Goal: Task Accomplishment & Management: Manage account settings

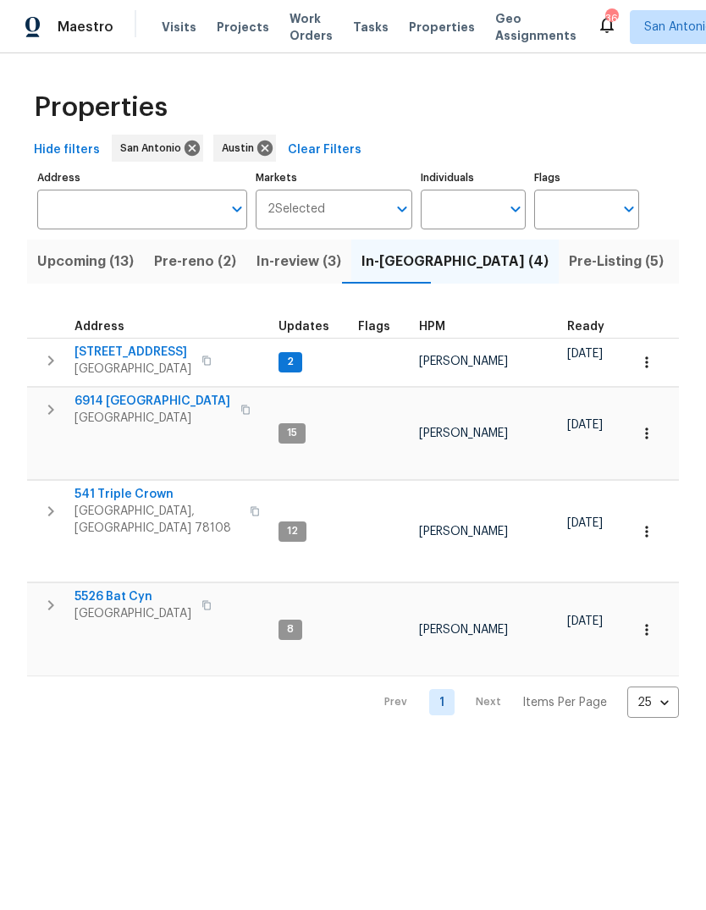
click at [569, 259] on span "Pre-Listing (5)" at bounding box center [616, 262] width 95 height 24
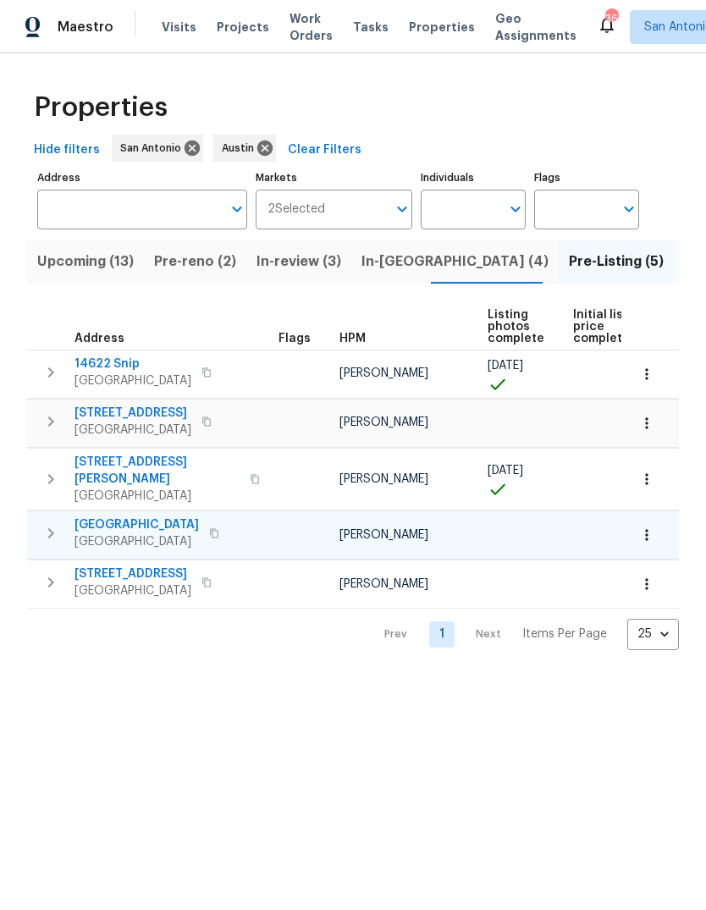
click at [119, 517] on span "124 Blossom Valley Strm" at bounding box center [137, 525] width 125 height 17
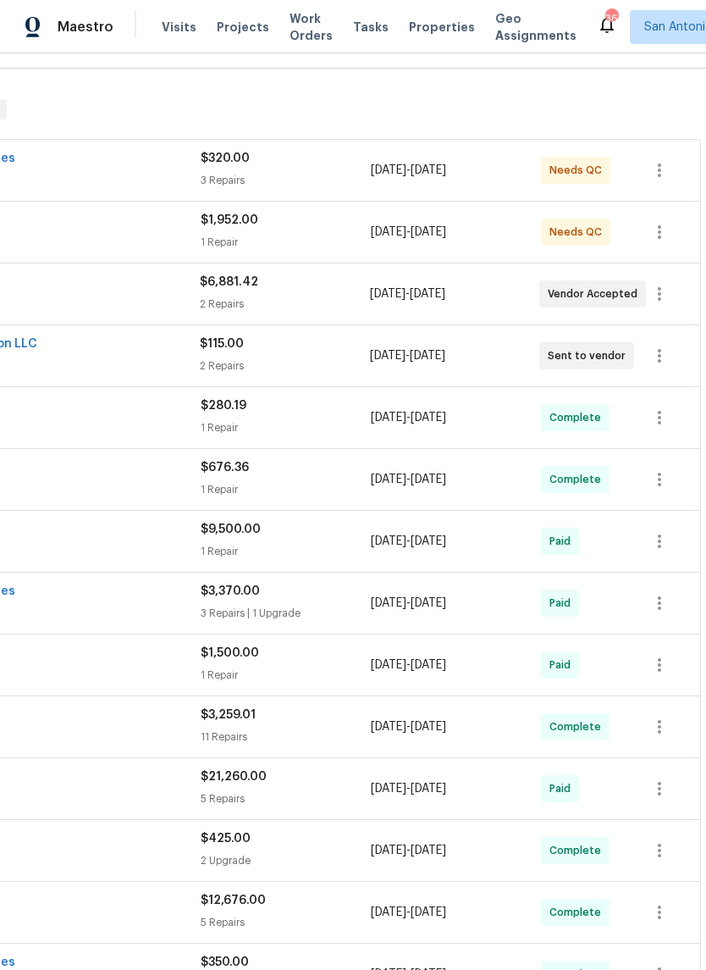
scroll to position [239, 251]
click at [656, 353] on icon "button" at bounding box center [660, 356] width 20 height 20
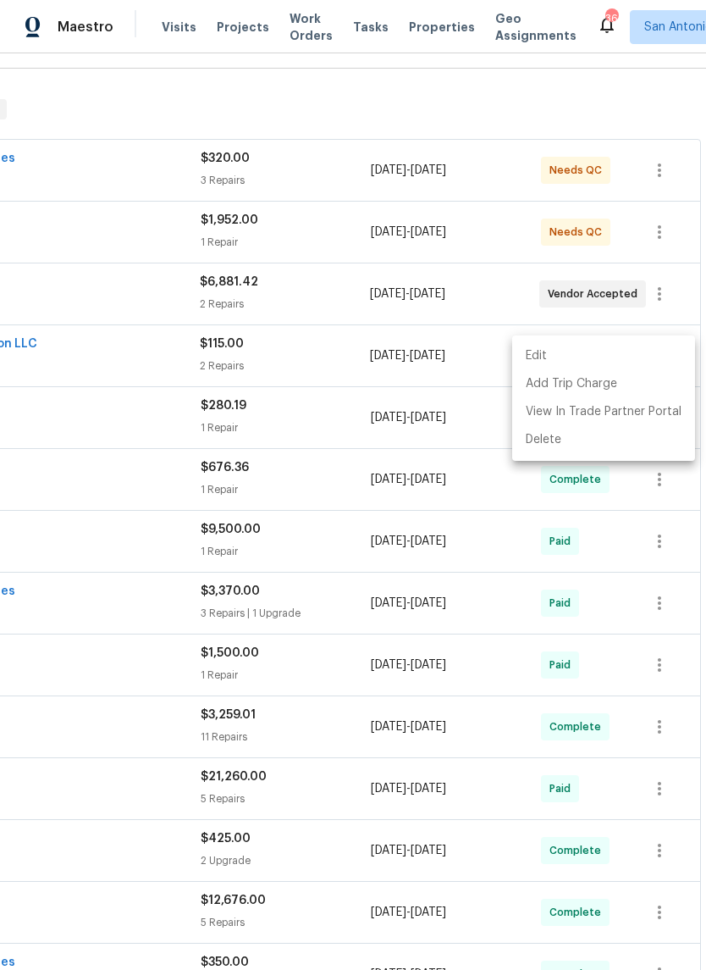
click at [561, 349] on li "Edit" at bounding box center [603, 356] width 183 height 28
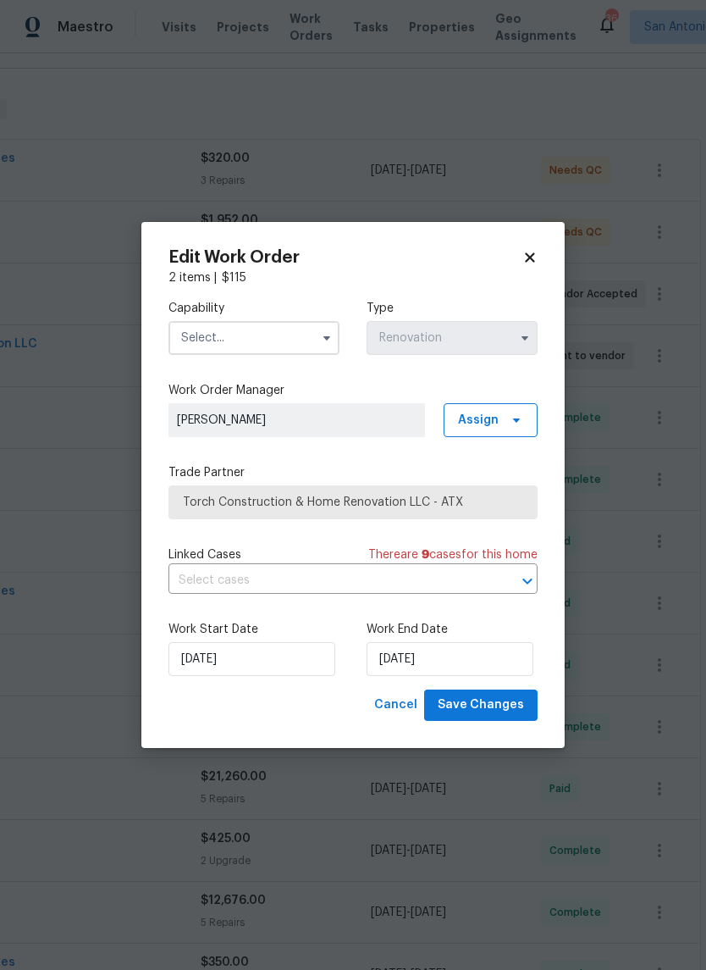
click at [297, 335] on input "text" at bounding box center [254, 338] width 171 height 34
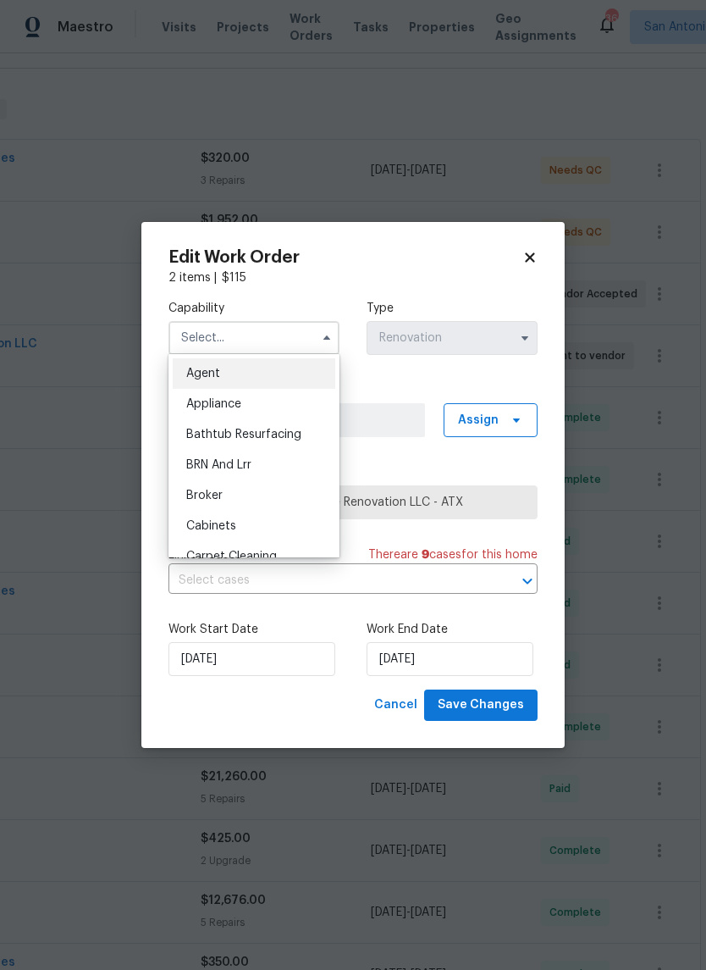
click at [470, 274] on div "2 items | $ 115" at bounding box center [353, 277] width 369 height 17
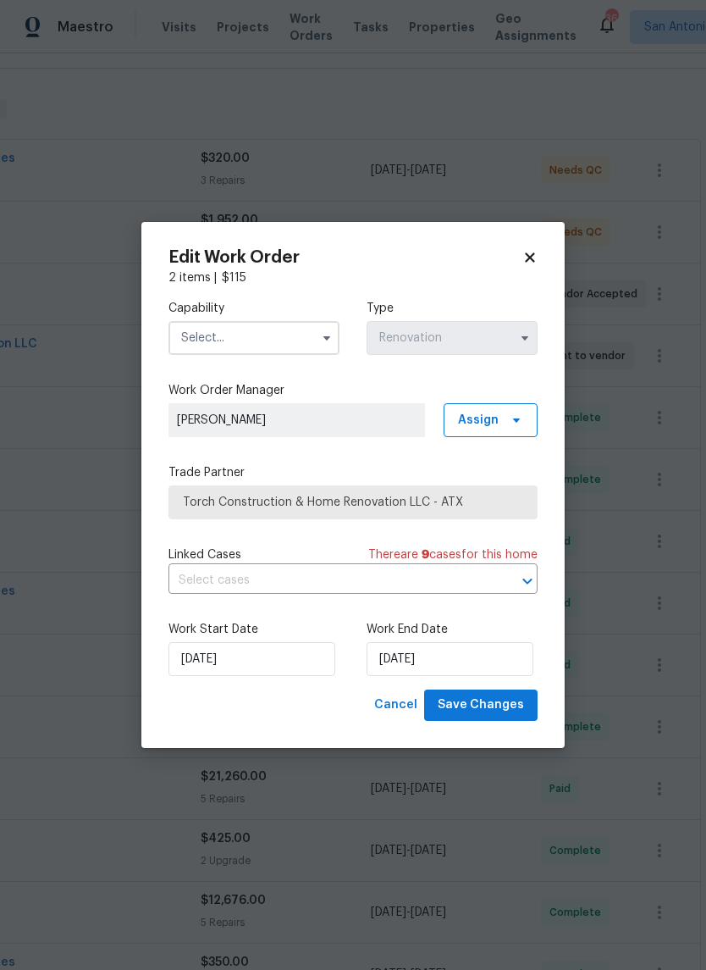
click at [298, 344] on input "text" at bounding box center [254, 338] width 171 height 34
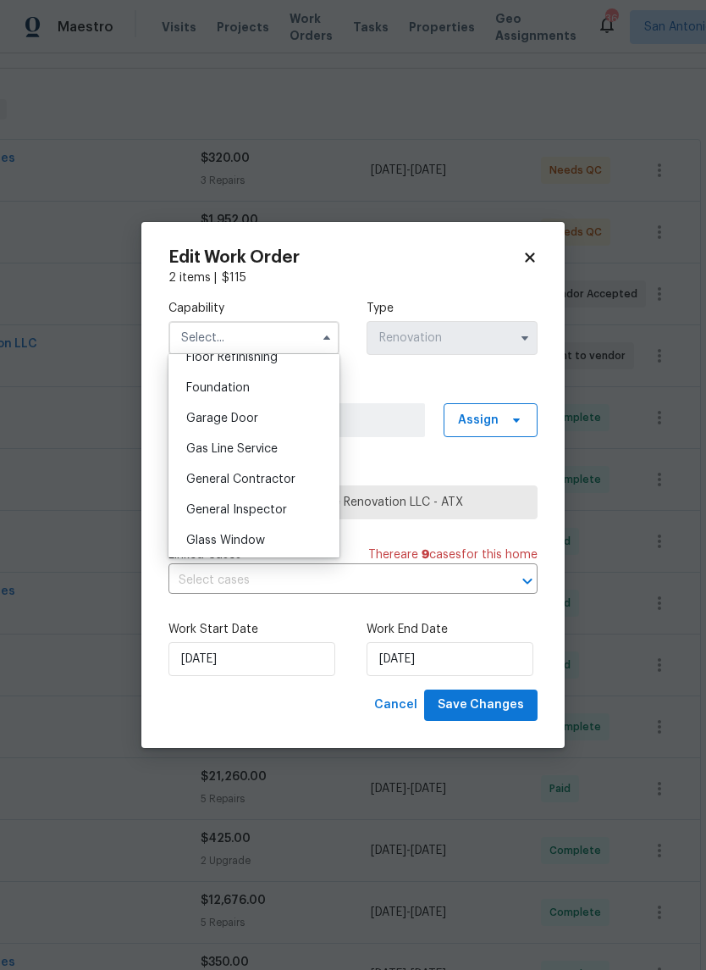
scroll to position [702, 0]
click at [290, 483] on span "General Contractor" at bounding box center [240, 481] width 109 height 12
type input "General Contractor"
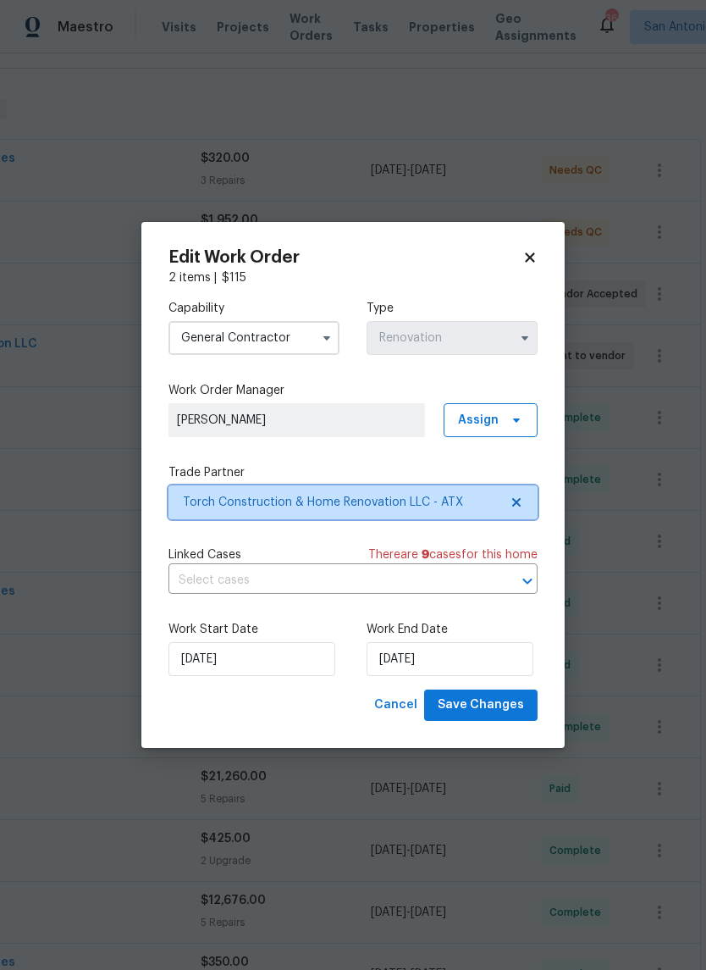
click at [351, 501] on span "Torch Construction & Home Renovation LLC - ATX" at bounding box center [341, 502] width 316 height 17
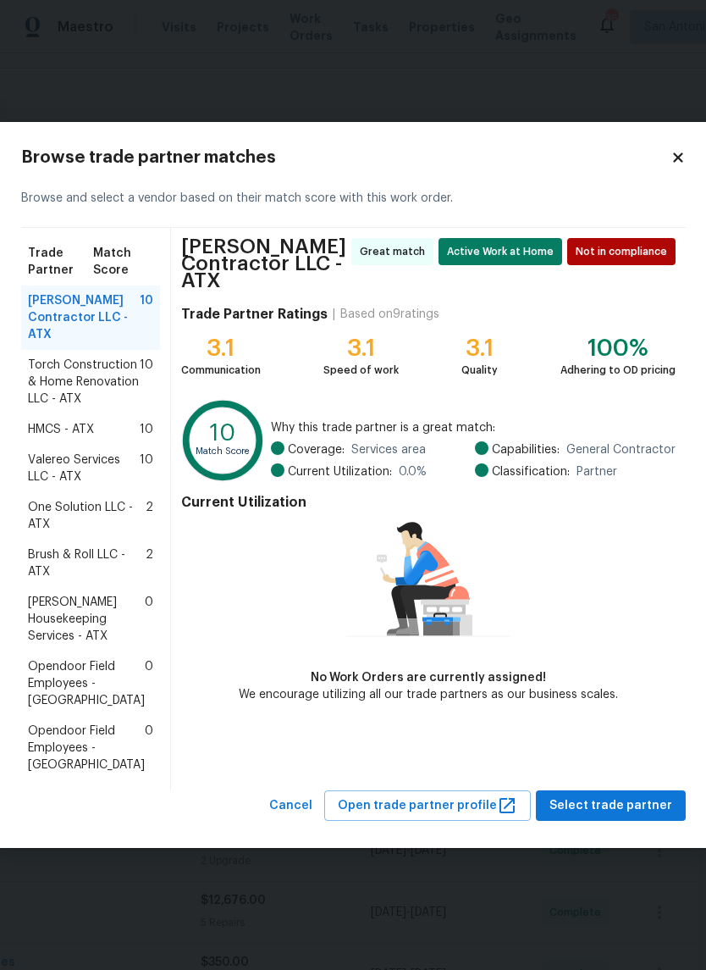
click at [118, 594] on span "Arelis Housekeeping Services - ATX" at bounding box center [86, 619] width 117 height 51
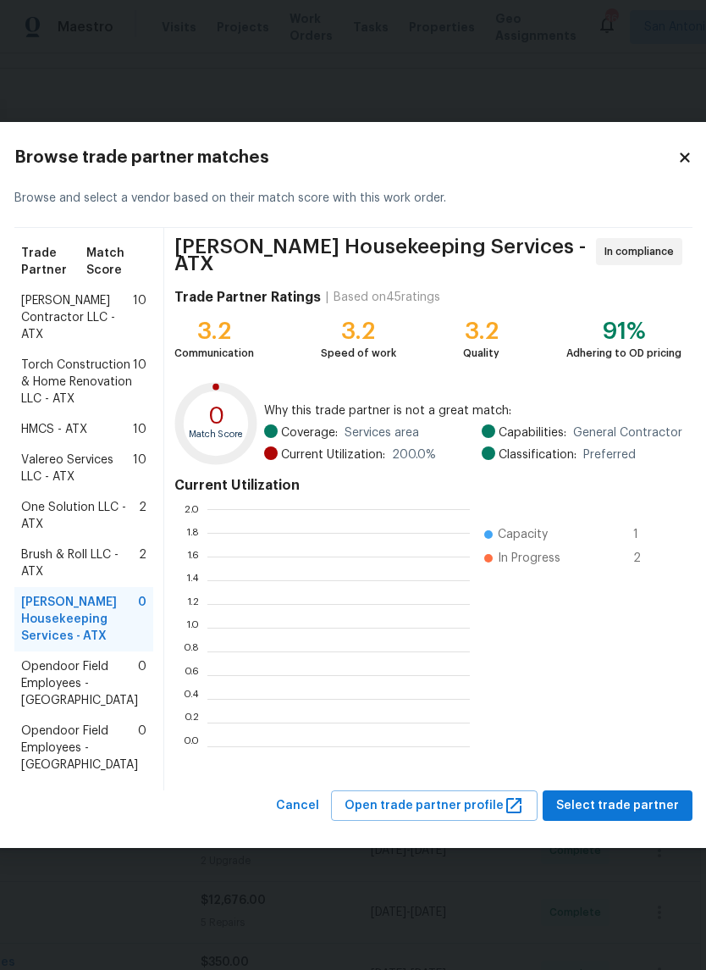
scroll to position [2, 2]
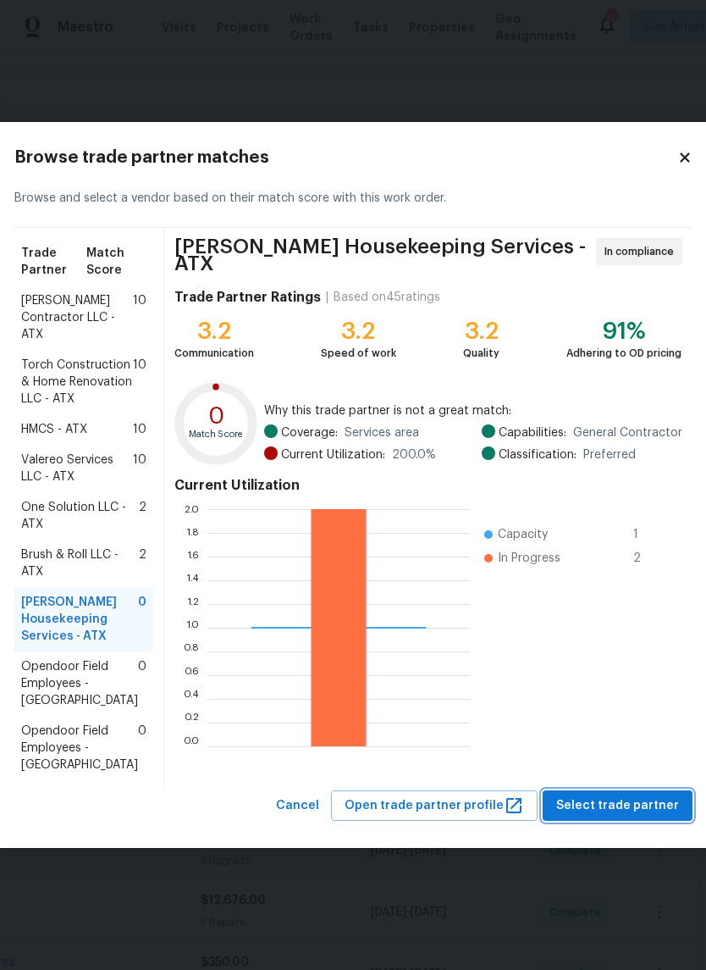
click at [637, 816] on span "Select trade partner" at bounding box center [617, 805] width 123 height 21
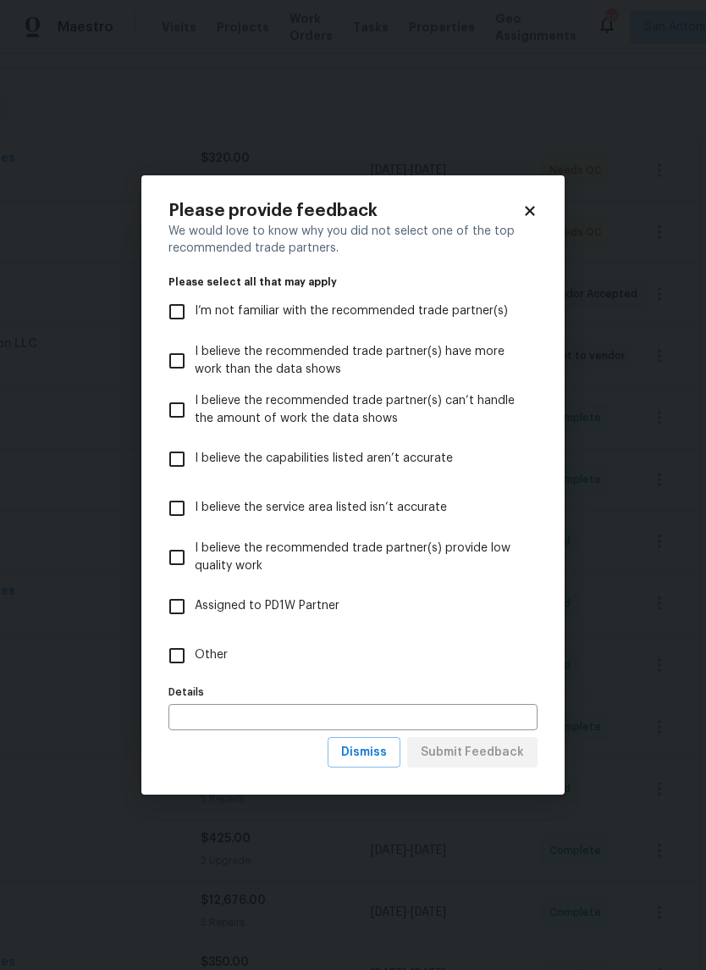
click at [180, 651] on input "Other" at bounding box center [177, 656] width 36 height 36
checkbox input "true"
click at [490, 750] on span "Submit Feedback" at bounding box center [472, 752] width 103 height 21
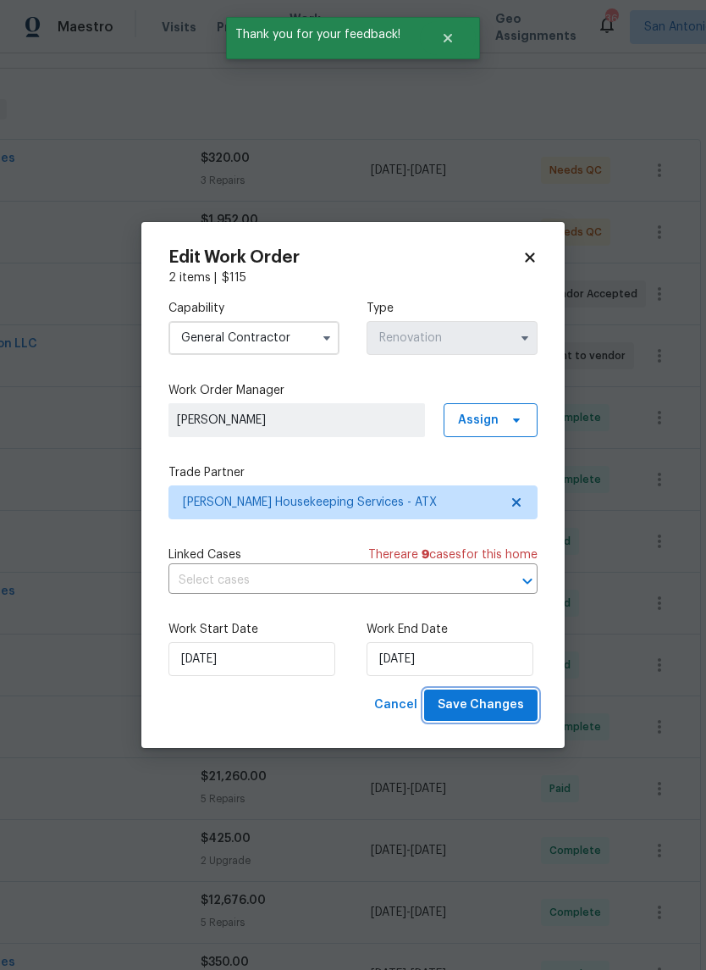
click at [494, 700] on span "Save Changes" at bounding box center [481, 704] width 86 height 21
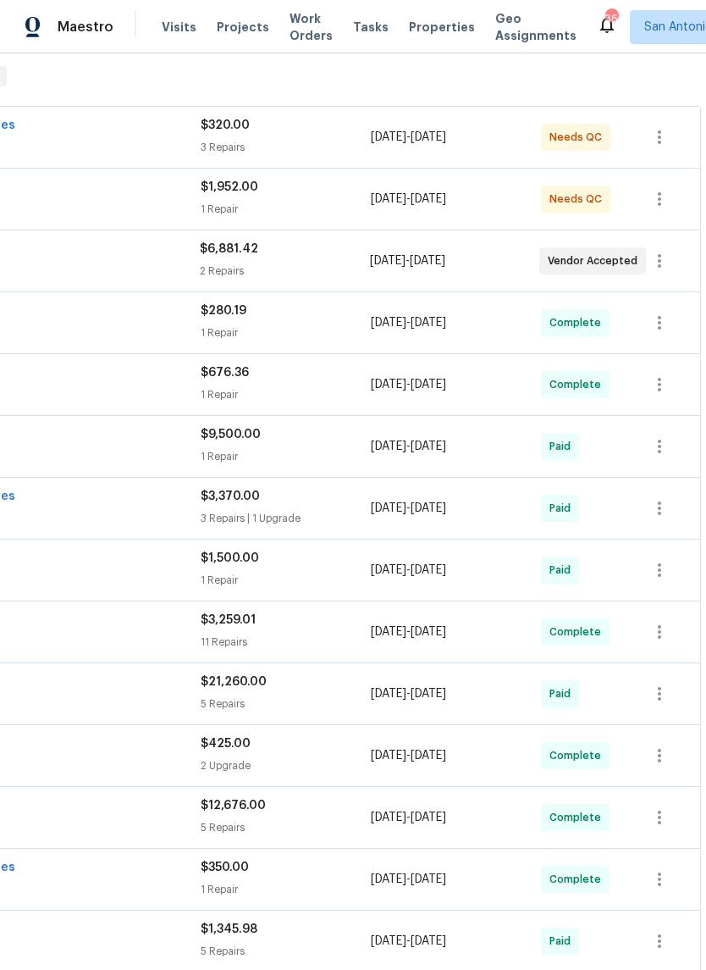
scroll to position [271, 251]
click at [658, 80] on div "RENOVATION 8/12/25 - 9/22/25 In Progress" at bounding box center [227, 77] width 947 height 20
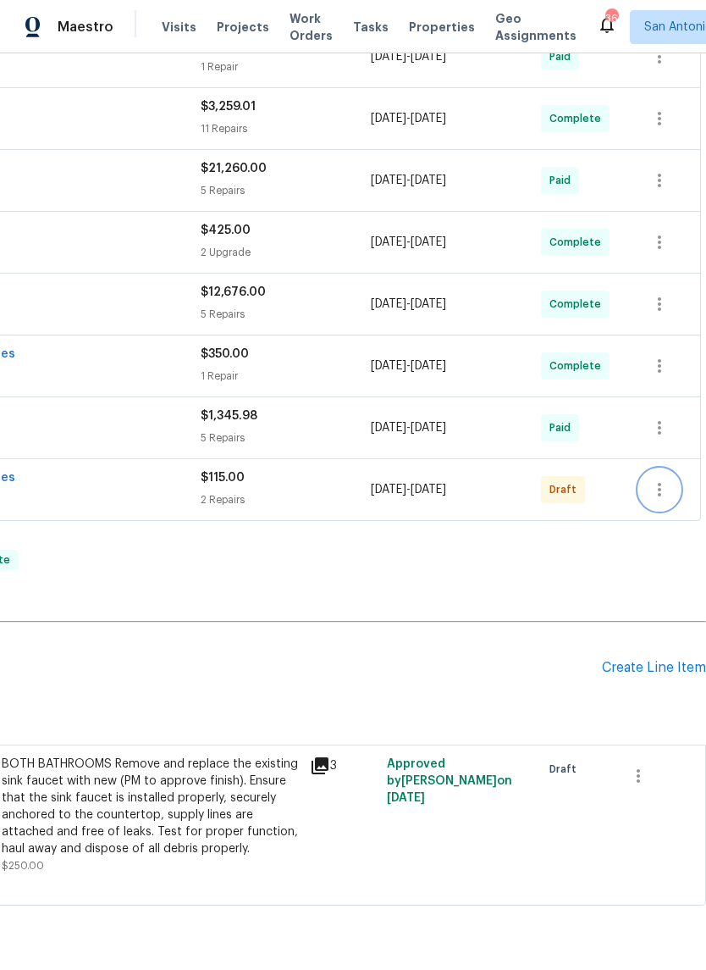
click at [662, 500] on button "button" at bounding box center [659, 489] width 41 height 41
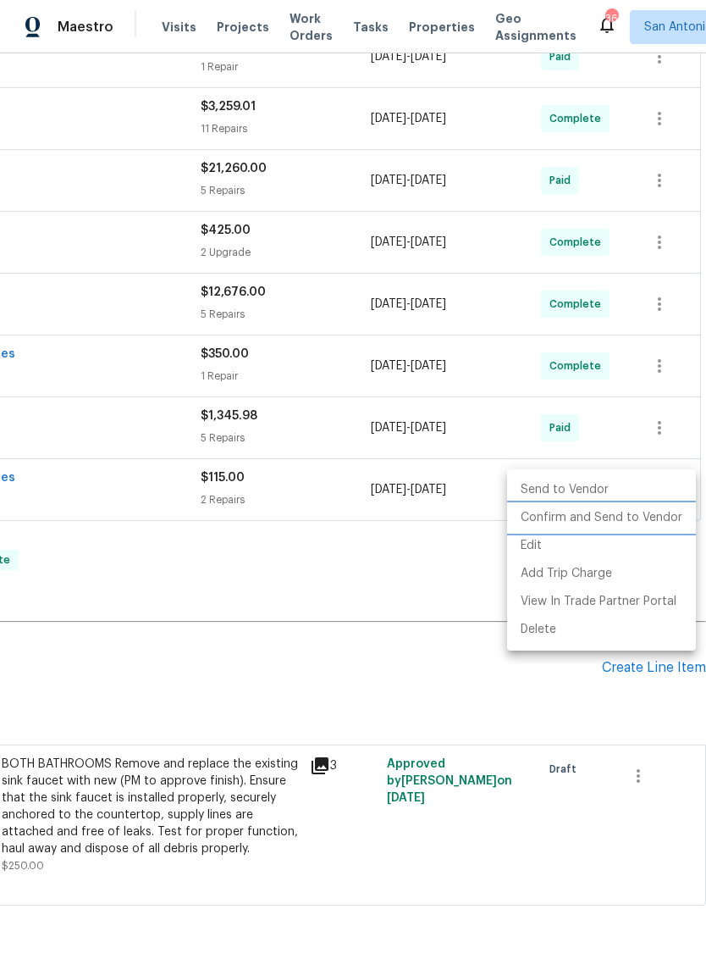
click at [613, 522] on li "Confirm and Send to Vendor" at bounding box center [601, 518] width 189 height 28
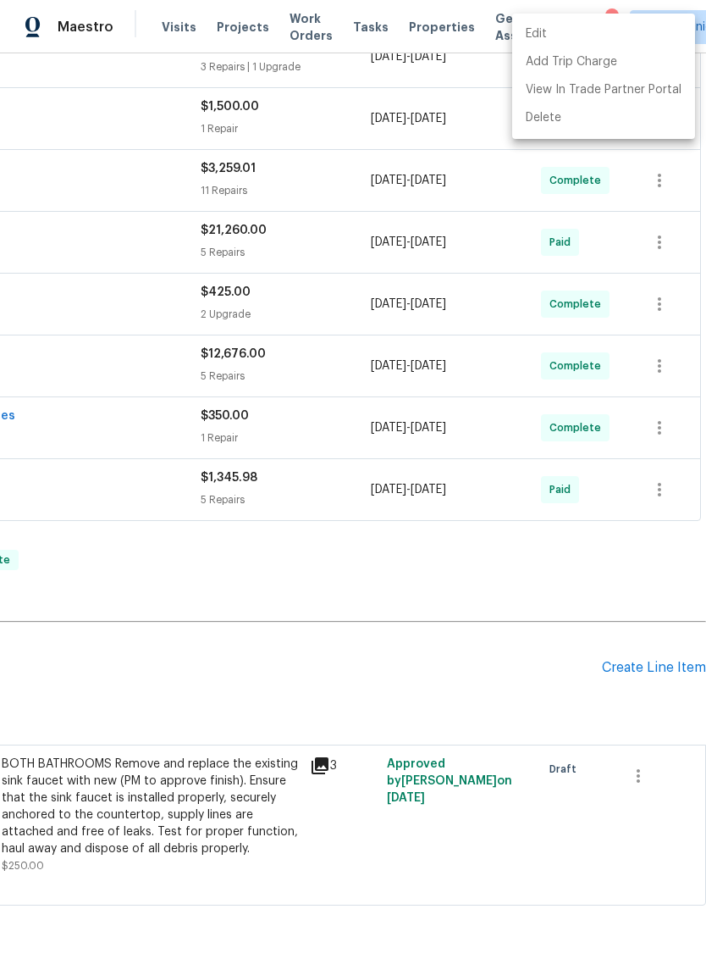
click at [460, 564] on div at bounding box center [353, 485] width 706 height 970
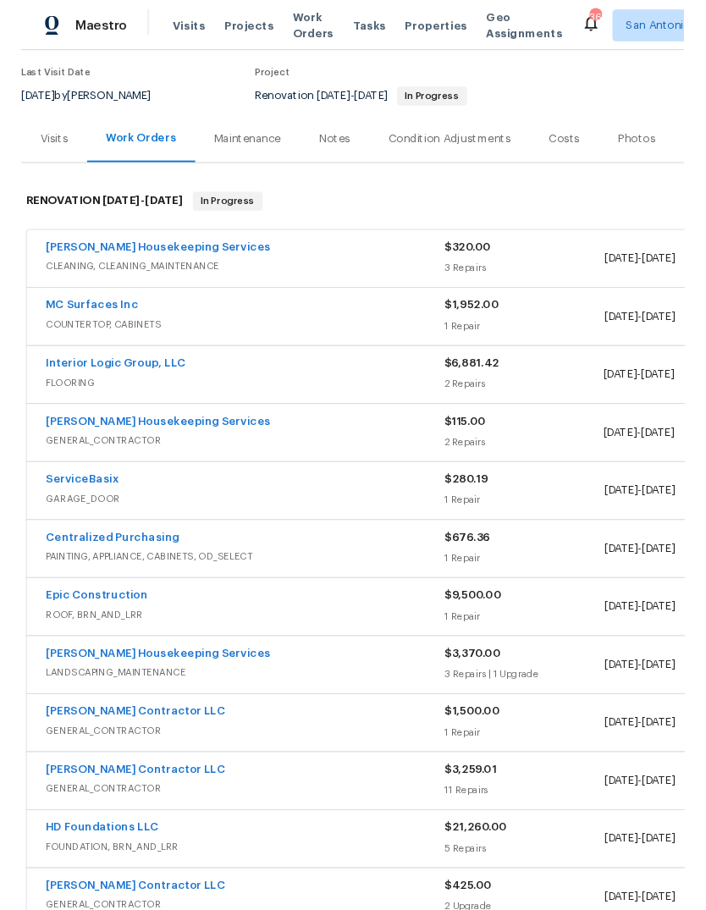
scroll to position [136, 0]
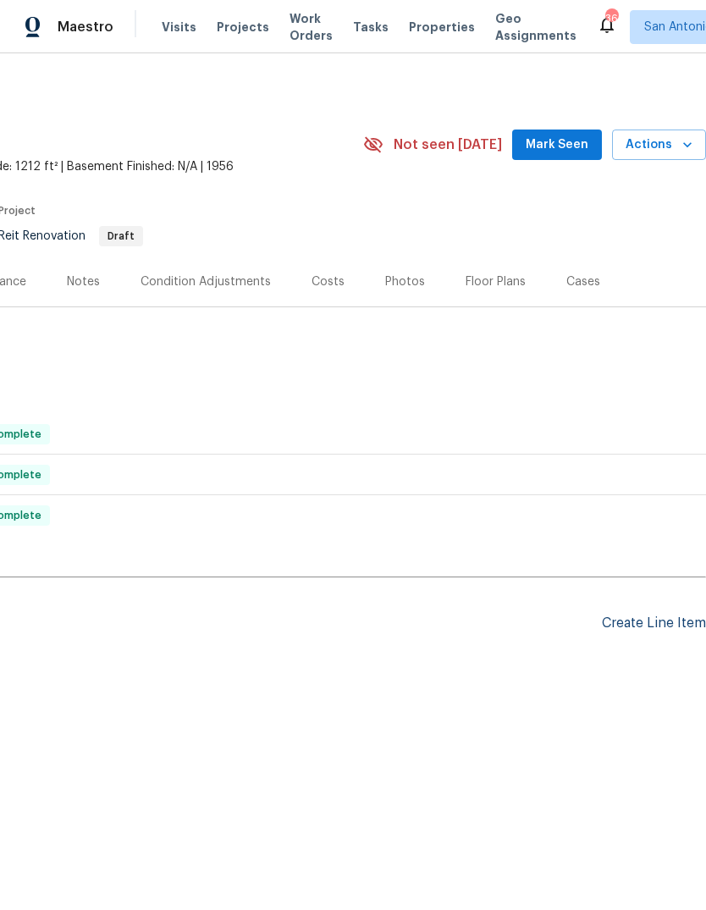
click at [653, 625] on div "Create Line Item" at bounding box center [654, 624] width 104 height 16
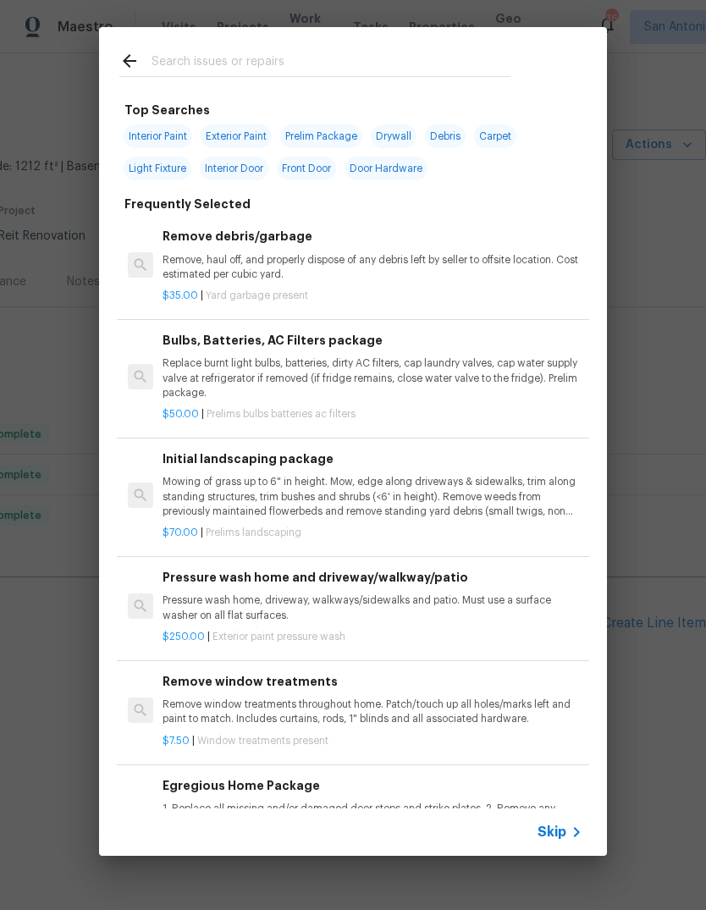
click at [197, 53] on input "text" at bounding box center [331, 63] width 359 height 25
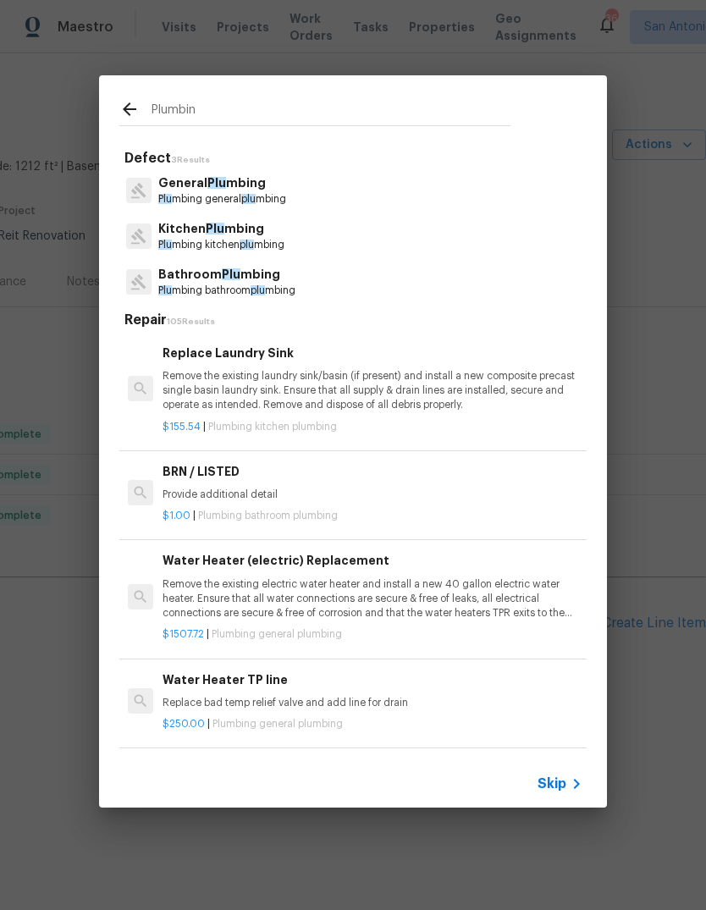
type input "Plumbing"
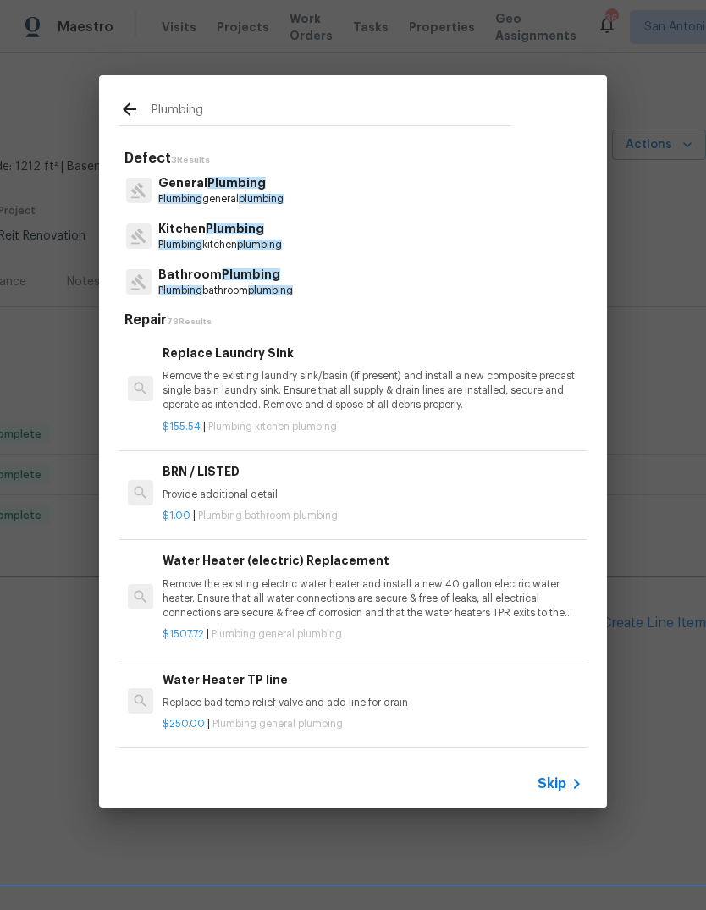
click at [202, 201] on span "Plumbing" at bounding box center [180, 199] width 44 height 10
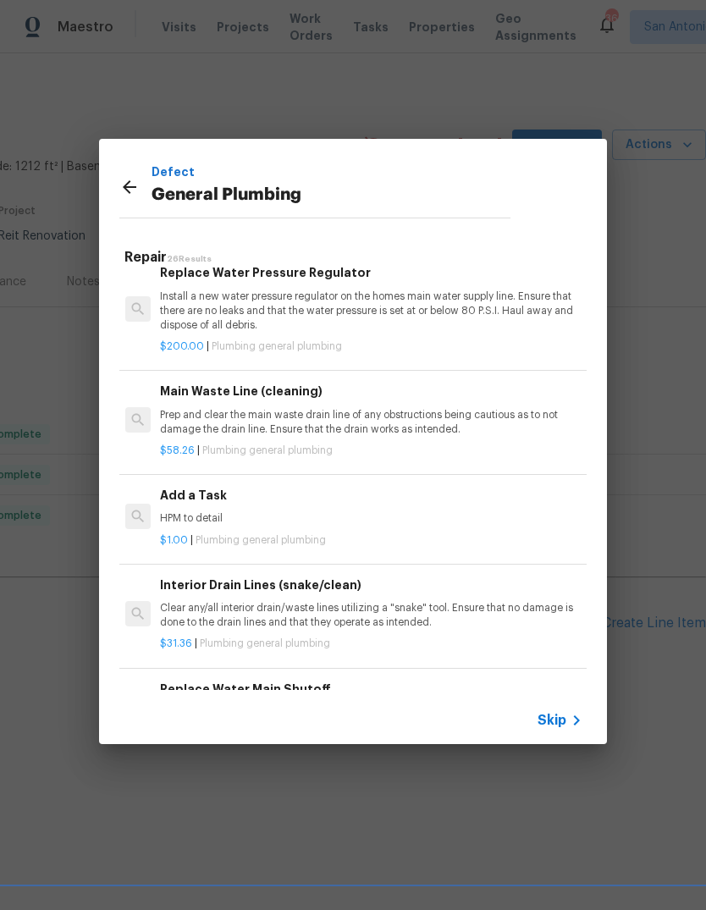
scroll to position [1708, 3]
click at [220, 512] on p "HPM to detail" at bounding box center [370, 519] width 420 height 14
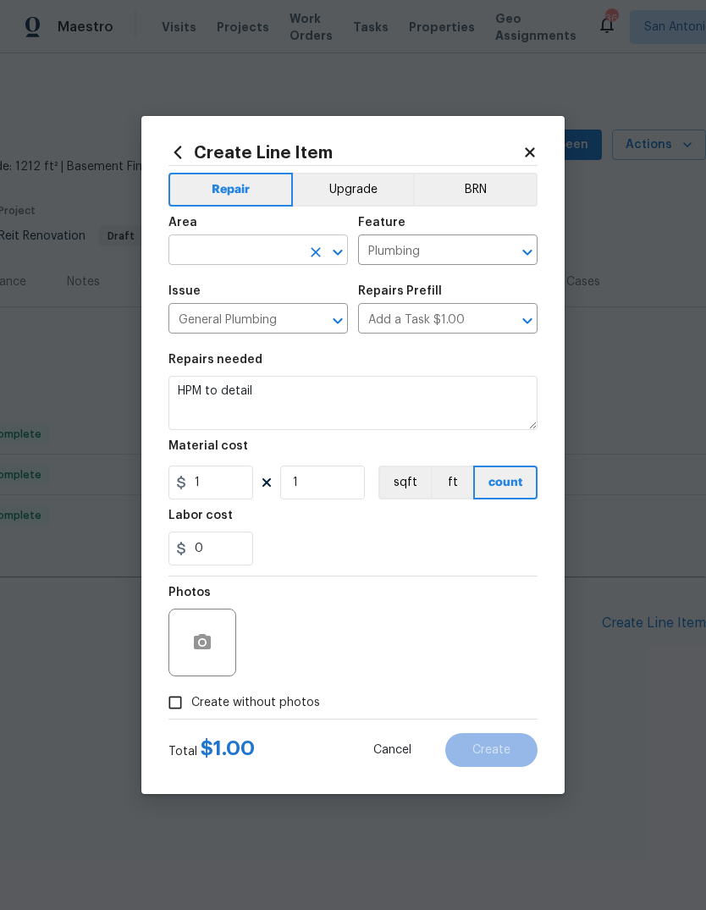
click at [211, 251] on input "text" at bounding box center [235, 252] width 132 height 26
click at [209, 299] on li "HVAC" at bounding box center [259, 289] width 180 height 28
type input "HVAC"
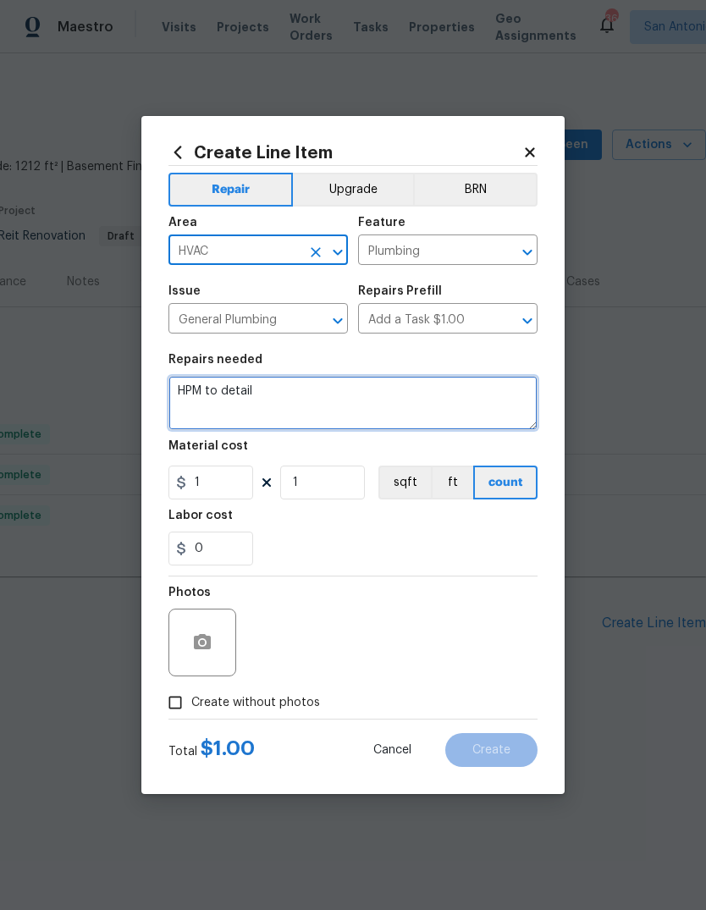
click at [180, 394] on textarea "HPM to detail" at bounding box center [353, 403] width 369 height 54
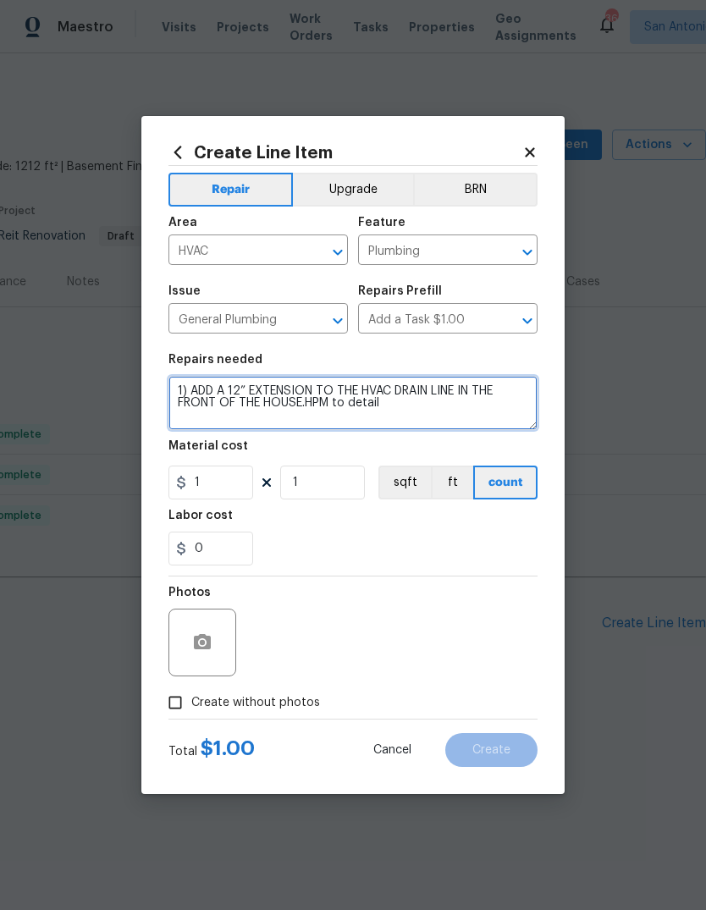
click at [235, 397] on textarea "1) ADD A 12” EXTENSION TO THE HVAC DRAIN LINE IN THE FRONT OF THE HOUSE.HPM to …" at bounding box center [353, 403] width 369 height 54
click at [426, 418] on textarea "1) ADD A 6” EXTENSION TO THE HVAC DRAIN LINE IN THE FRONT OF THE HOUSE.HPM to d…" at bounding box center [353, 403] width 369 height 54
click at [316, 412] on textarea "1) ADD A 6” EXTENSION TO THE HVAC DRAIN LINE IN THE FRONT OF THE HOUSE.HPM to d…" at bounding box center [353, 403] width 369 height 54
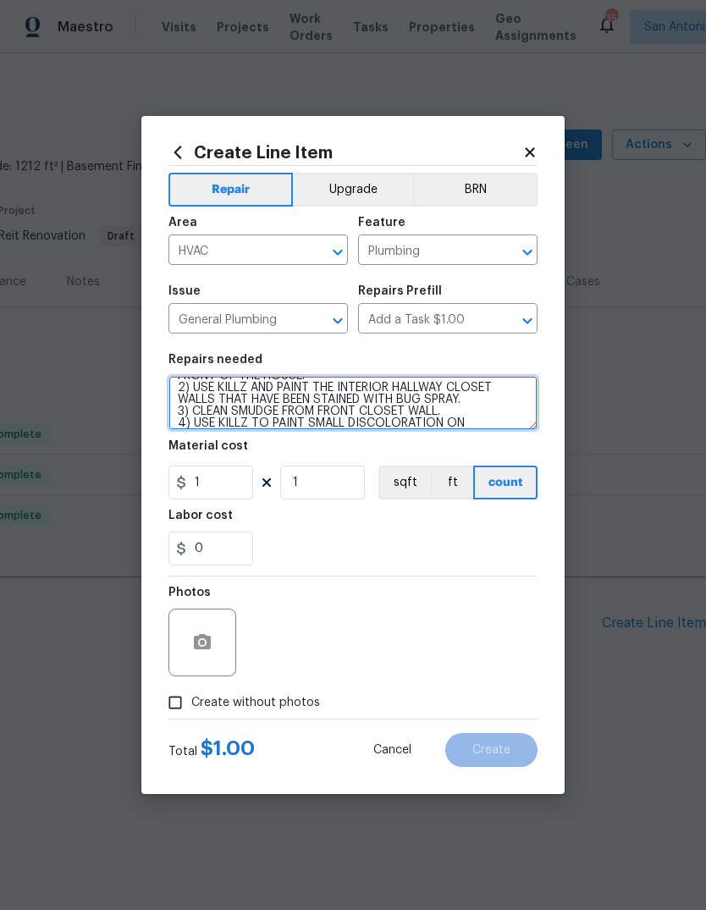
scroll to position [47, 0]
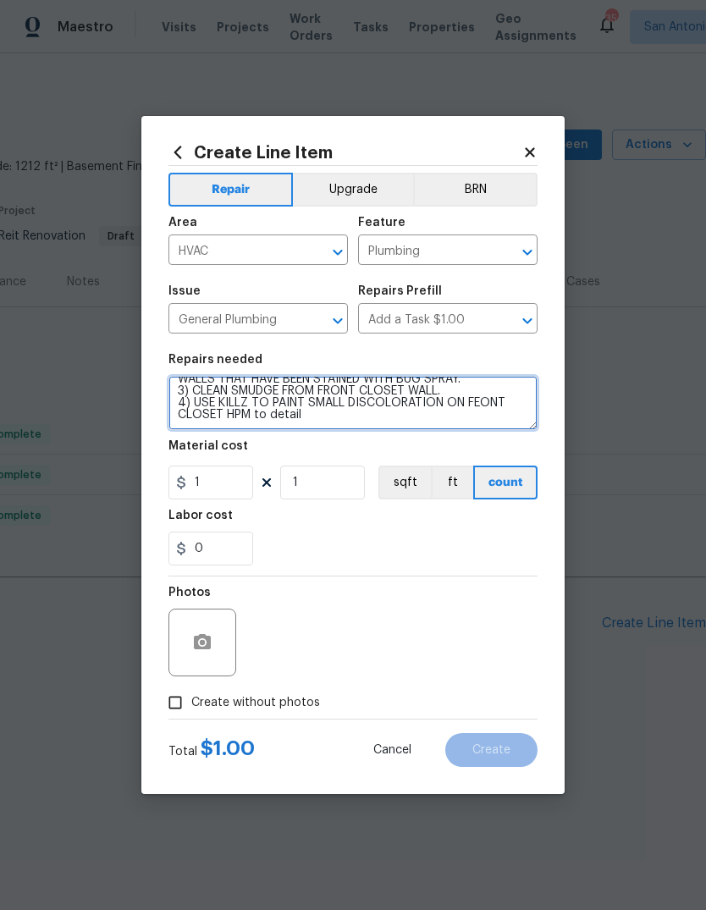
click at [495, 408] on textarea "1) ADD A 6” EXTENSION TO THE HVAC DRAIN LINE IN THE FRONT OF THE HOUSE. 2) USE …" at bounding box center [353, 403] width 369 height 54
click at [491, 407] on textarea "1) ADD A 6” EXTENSION TO THE HVAC DRAIN LINE IN THE FRONT OF THE HOUSE. 2) USE …" at bounding box center [353, 403] width 369 height 54
click at [490, 406] on textarea "1) ADD A 6” EXTENSION TO THE HVAC DRAIN LINE IN THE FRONT OF THE HOUSE. 2) USE …" at bounding box center [353, 403] width 369 height 54
click at [230, 421] on textarea "1) ADD A 6” EXTENSION TO THE HVAC DRAIN LINE IN THE FRONT OF THE HOUSE. 2) USE …" at bounding box center [353, 403] width 369 height 54
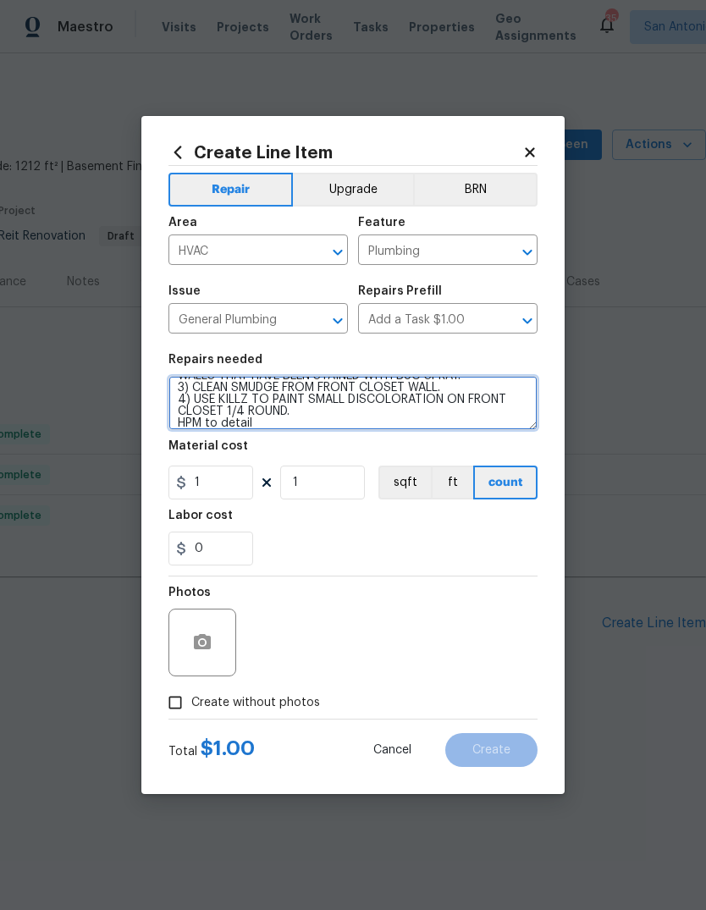
type textarea "1) ADD A 6” EXTENSION TO THE HVAC DRAIN LINE IN THE FRONT OF THE HOUSE. 2) USE …"
click at [484, 552] on div "0" at bounding box center [353, 549] width 369 height 34
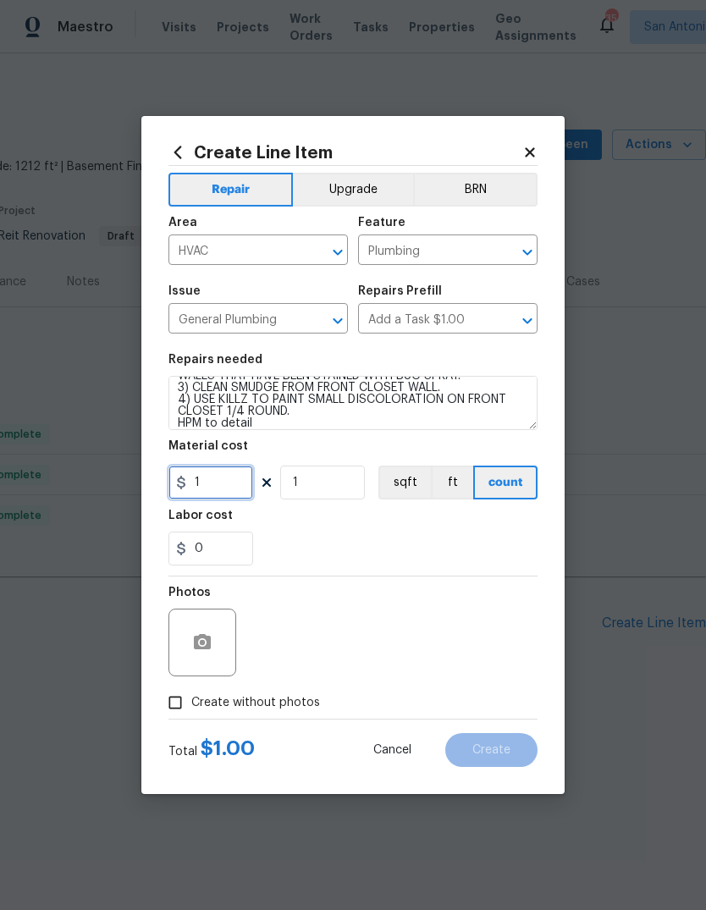
click at [201, 489] on input "1" at bounding box center [211, 483] width 85 height 34
type input "200"
click at [515, 557] on div "0" at bounding box center [353, 549] width 369 height 34
click at [202, 650] on icon "button" at bounding box center [202, 641] width 17 height 15
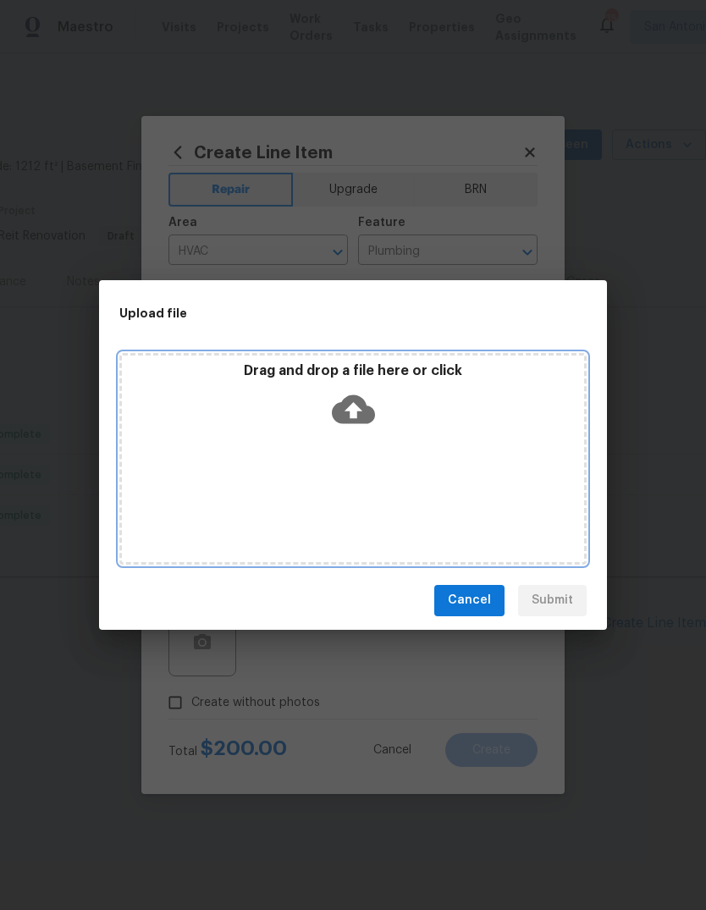
click at [355, 434] on div "Drag and drop a file here or click" at bounding box center [353, 398] width 462 height 73
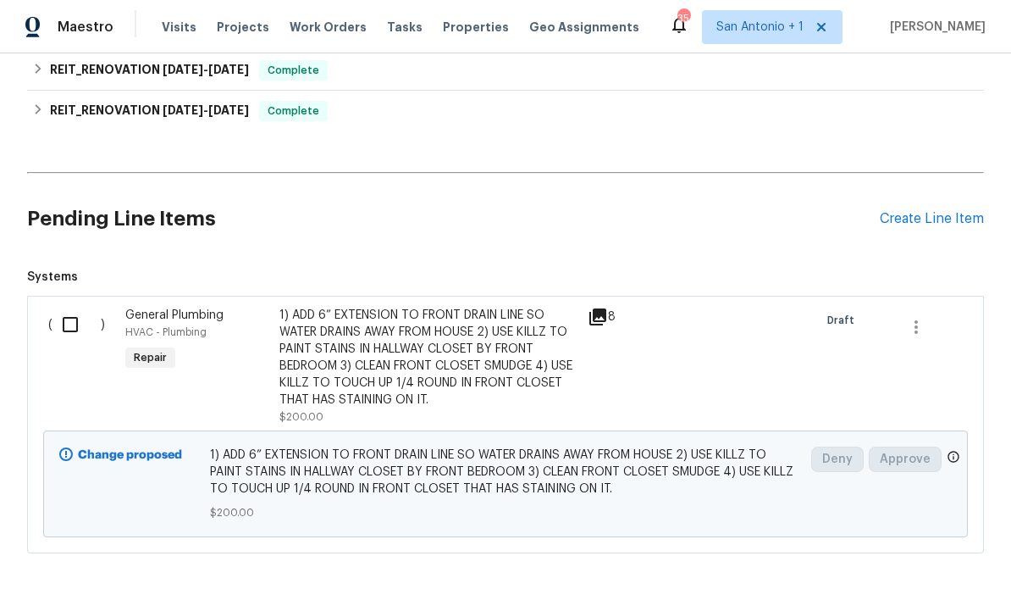
scroll to position [404, 0]
click at [70, 329] on input "checkbox" at bounding box center [77, 325] width 48 height 36
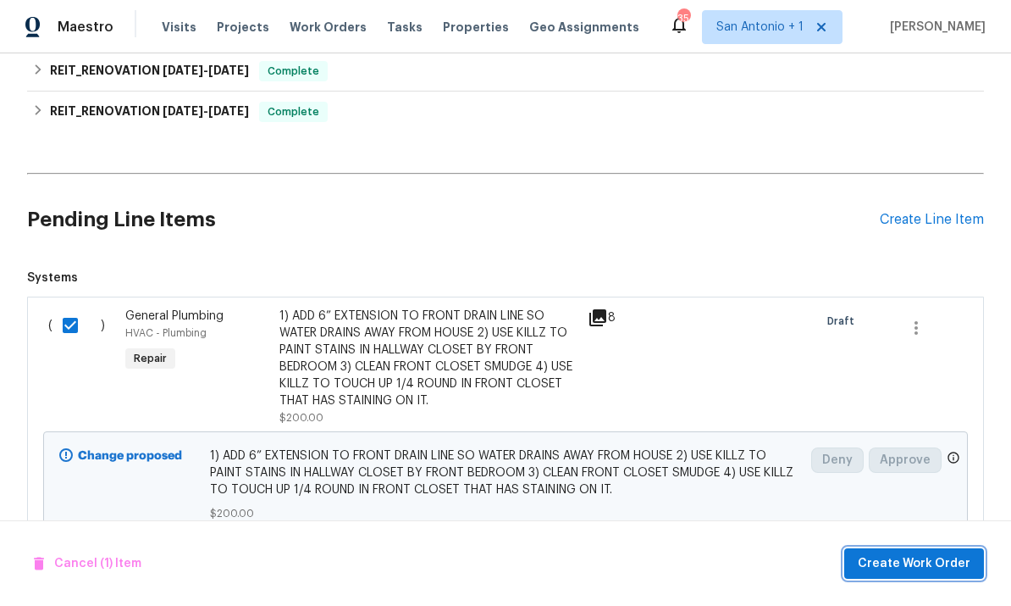
click at [706, 567] on span "Create Work Order" at bounding box center [914, 563] width 113 height 21
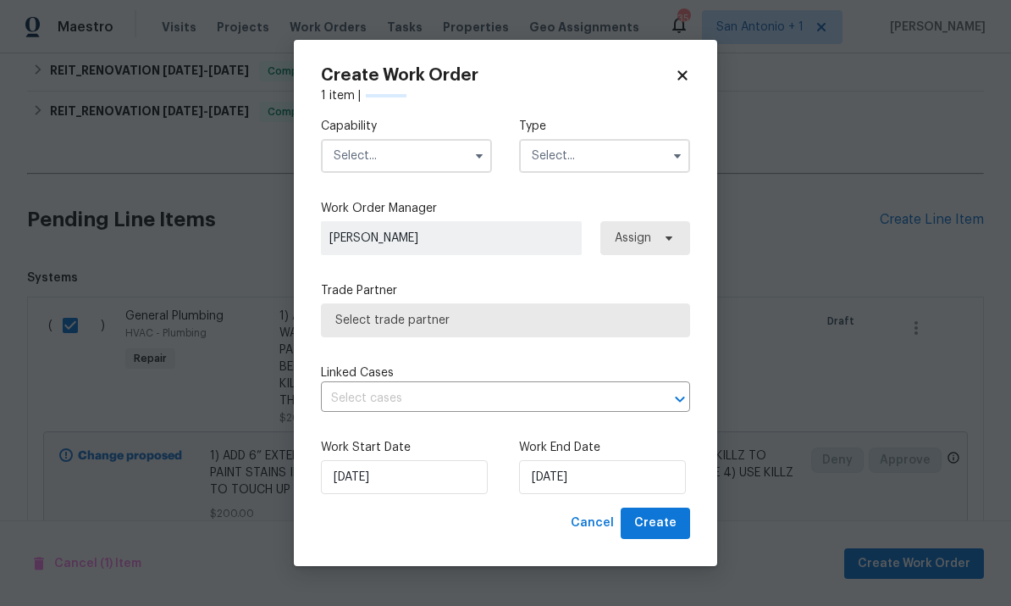
checkbox input "false"
click at [417, 158] on input "text" at bounding box center [406, 156] width 171 height 34
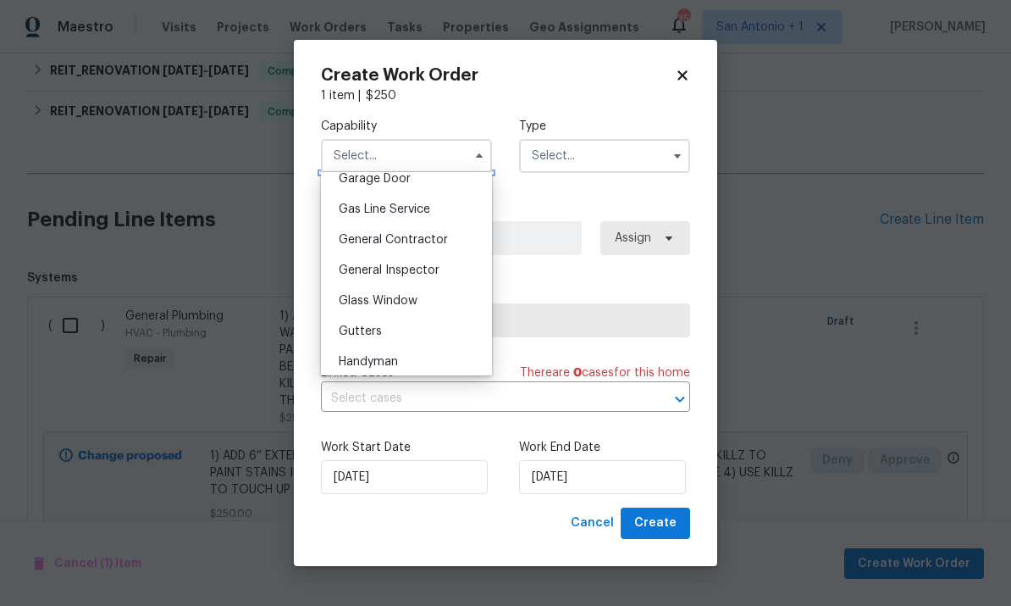
scroll to position [768, 0]
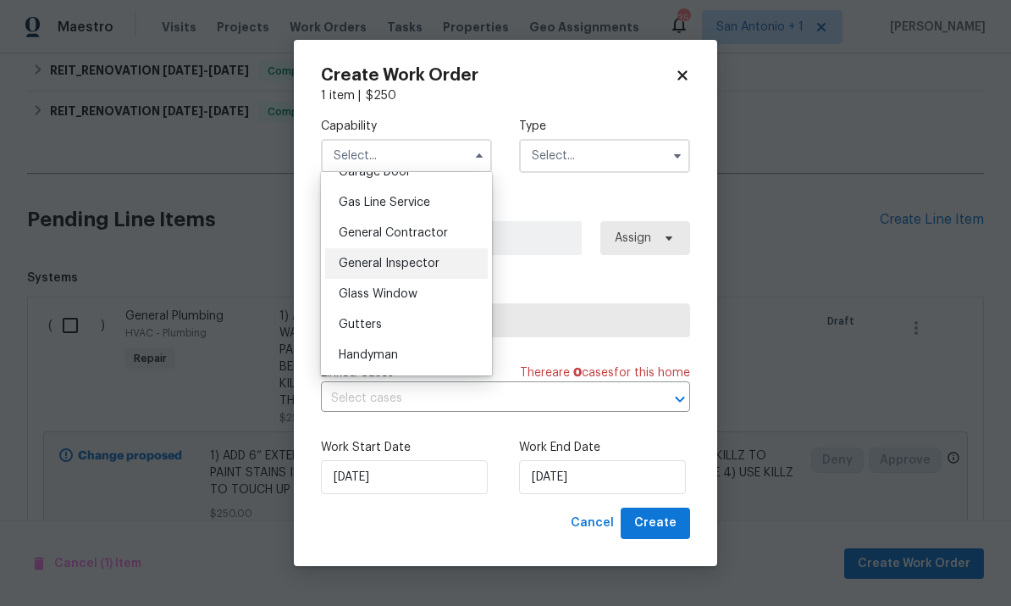
click at [423, 270] on div "General Inspector" at bounding box center [406, 263] width 163 height 30
type input "General Inspector"
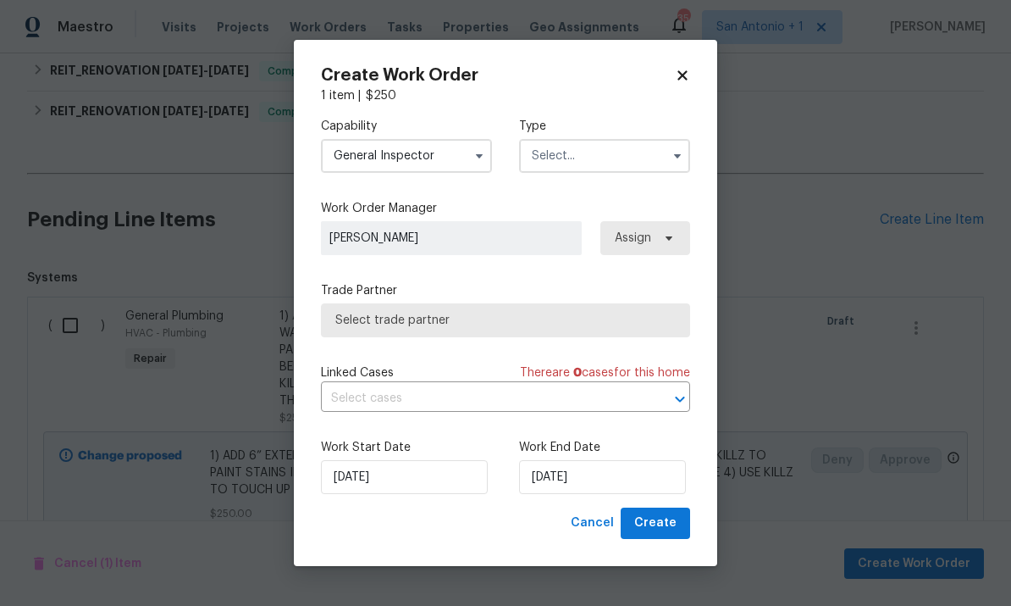
click at [429, 161] on input "General Inspector" at bounding box center [406, 156] width 171 height 34
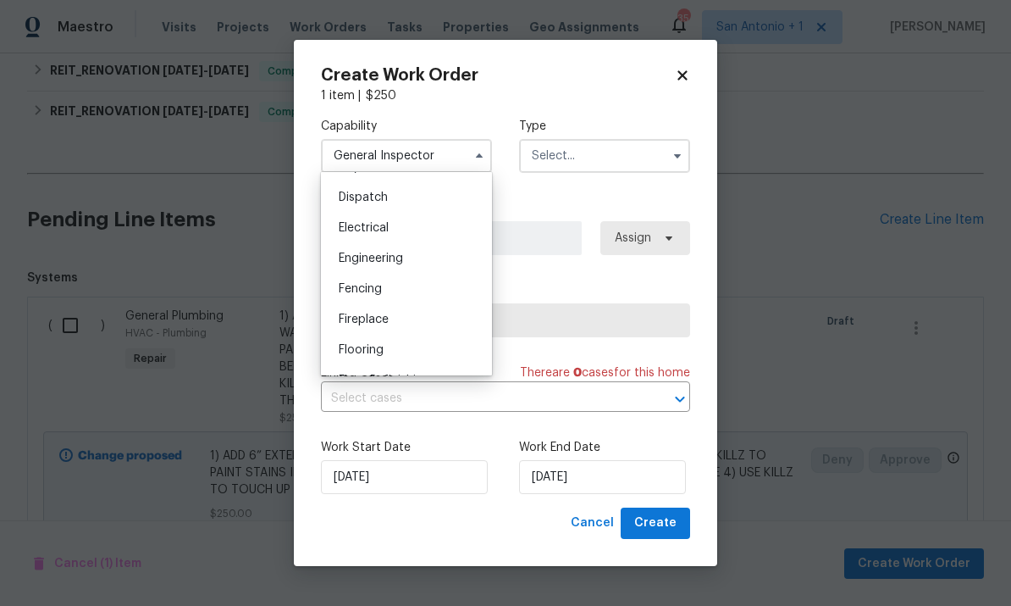
scroll to position [500, 0]
click at [564, 482] on input "[DATE]" at bounding box center [602, 477] width 167 height 34
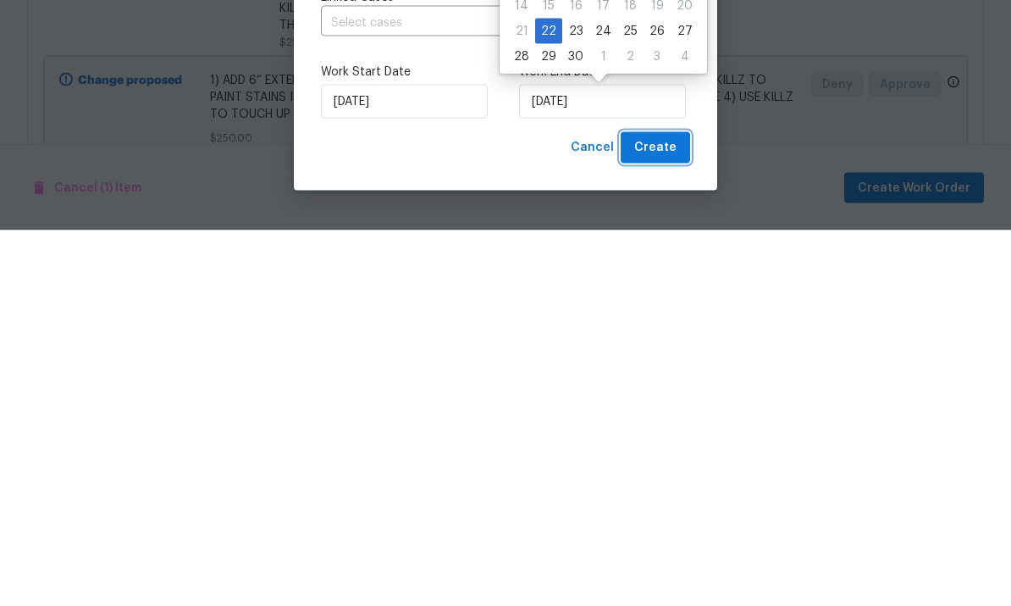
click at [659, 507] on button "Create" at bounding box center [655, 522] width 69 height 31
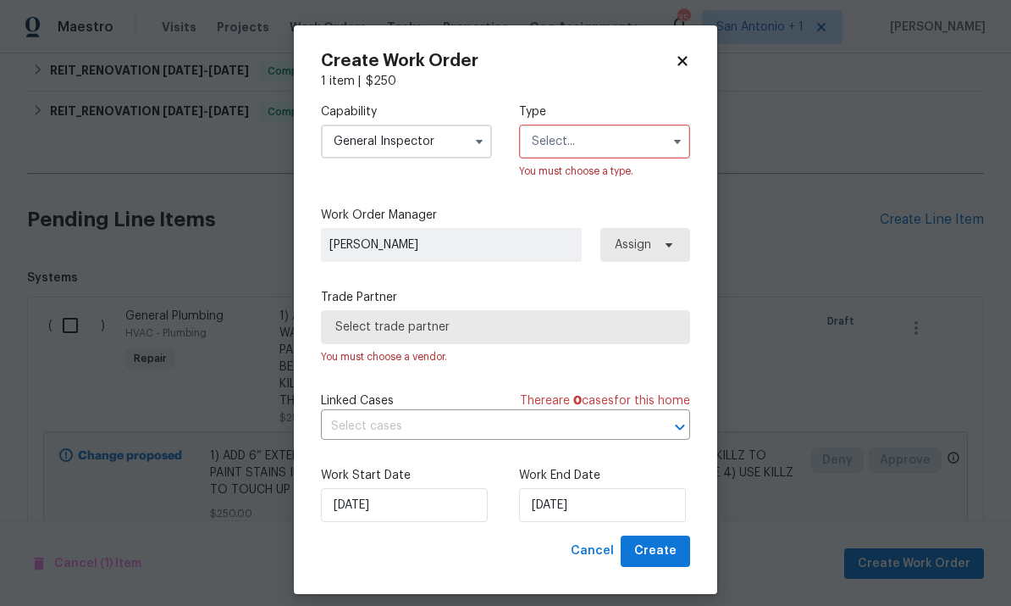
click at [403, 150] on input "General Inspector" at bounding box center [406, 142] width 171 height 34
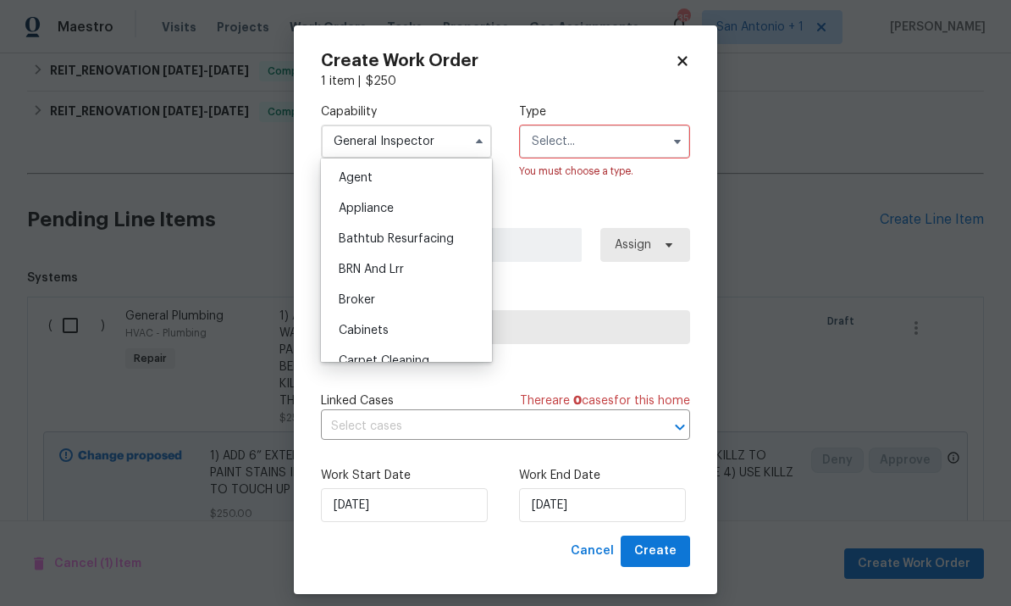
click at [678, 67] on icon at bounding box center [682, 60] width 15 height 15
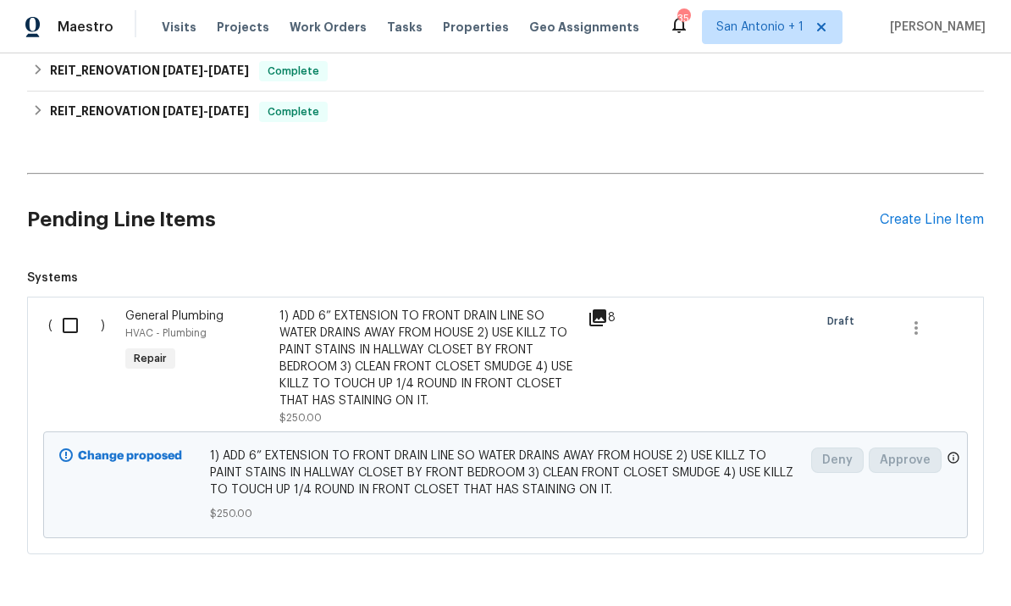
click at [69, 307] on input "checkbox" at bounding box center [77, 325] width 48 height 36
checkbox input "true"
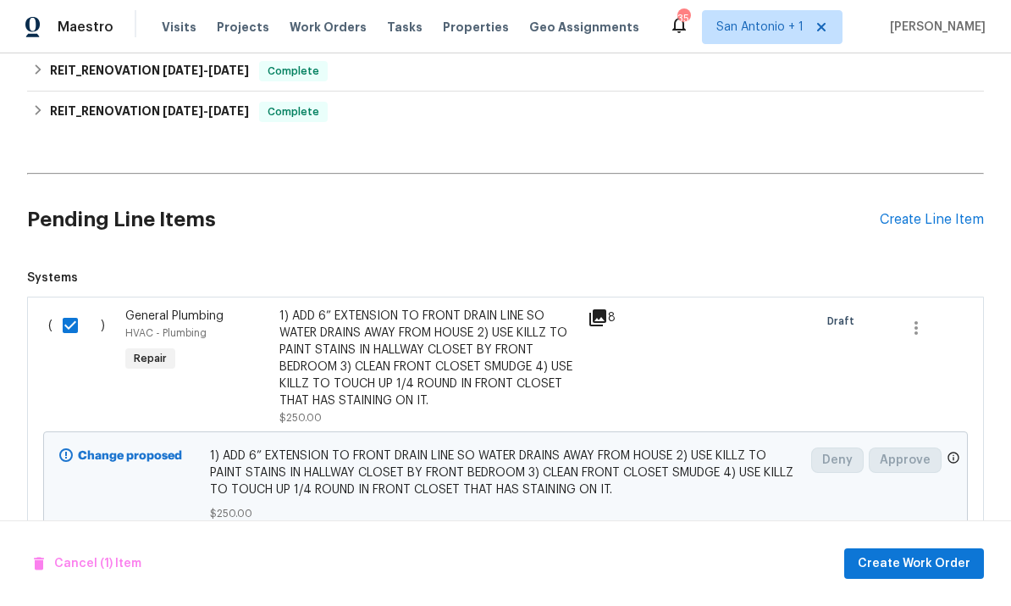
click at [706, 567] on span "Create Work Order" at bounding box center [914, 563] width 113 height 21
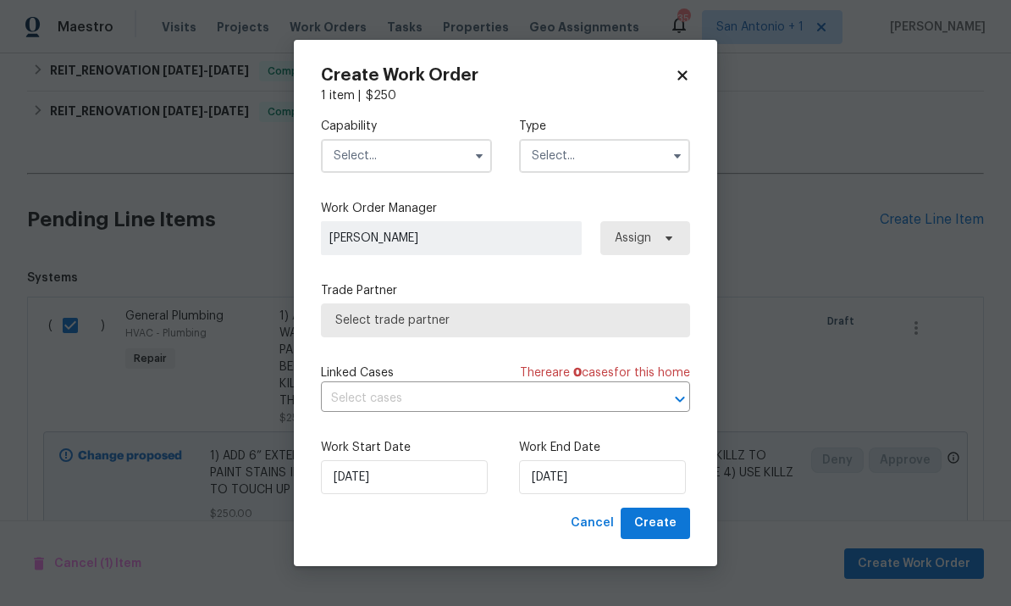
click at [401, 169] on input "text" at bounding box center [406, 156] width 171 height 34
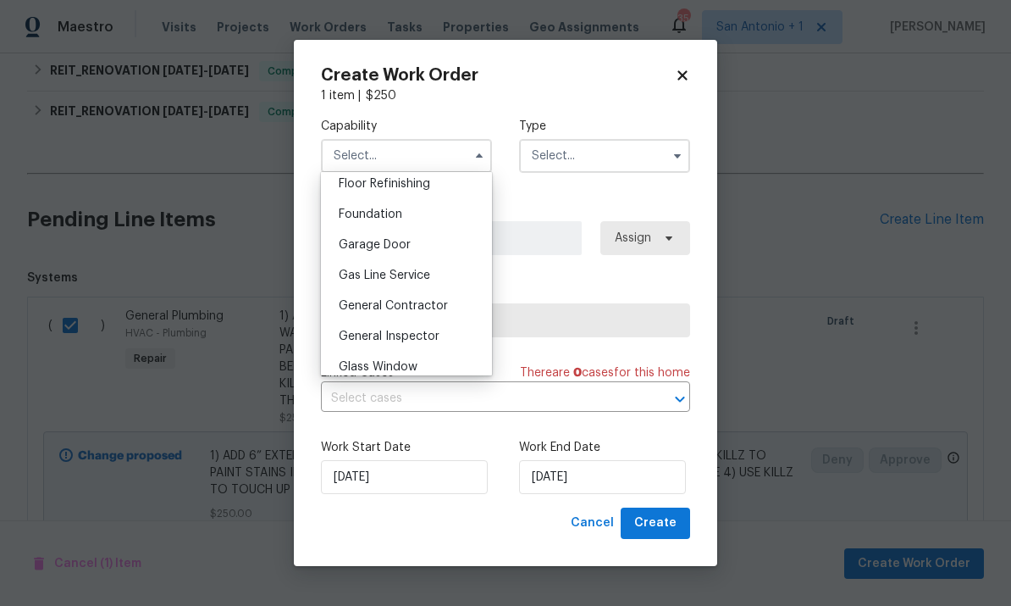
scroll to position [696, 0]
click at [399, 309] on span "General Contractor" at bounding box center [393, 305] width 109 height 12
type input "General Contractor"
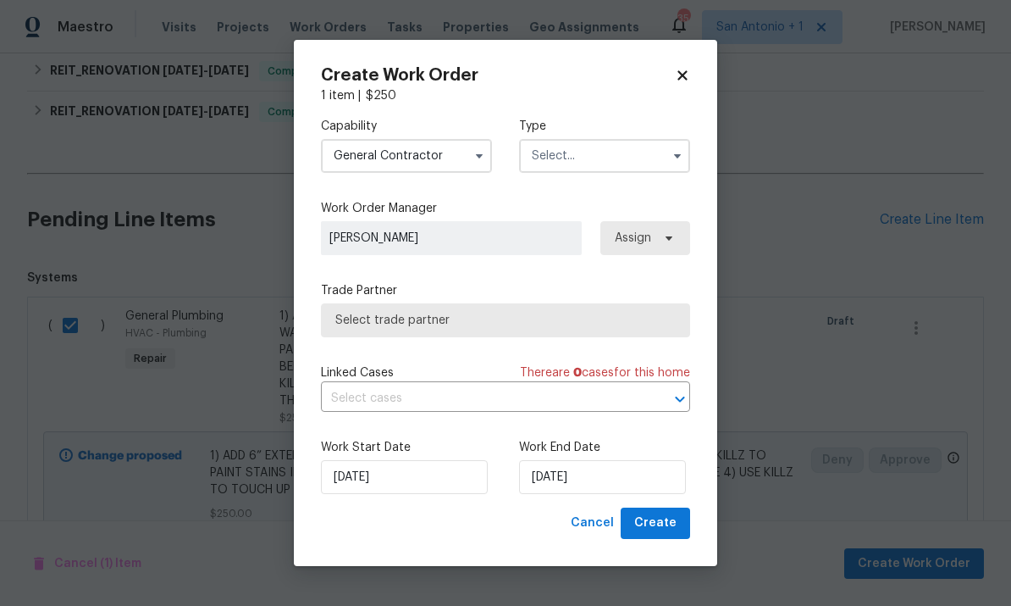
click at [589, 152] on input "text" at bounding box center [604, 156] width 171 height 34
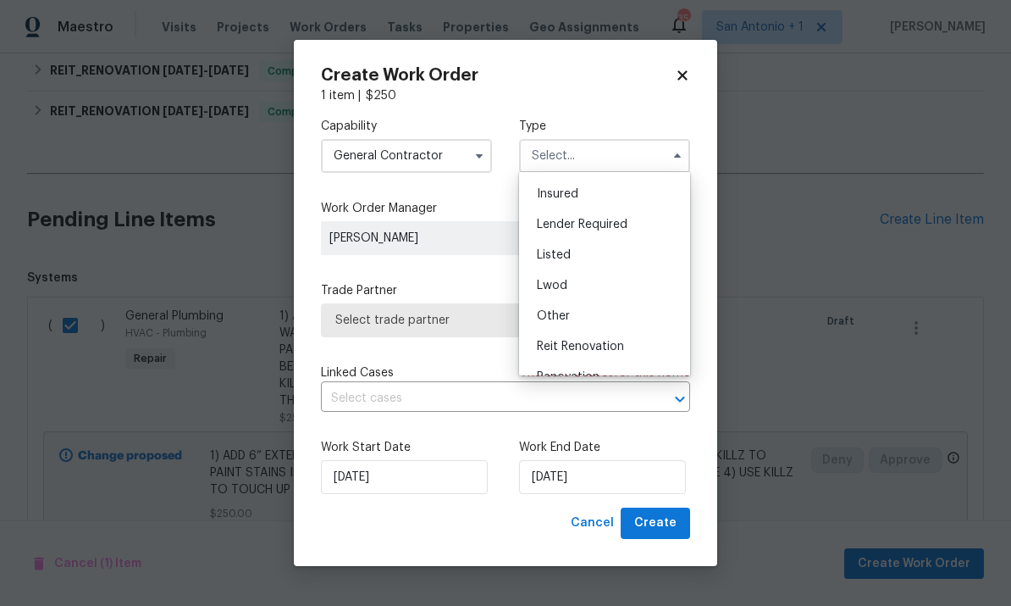
scroll to position [107, 0]
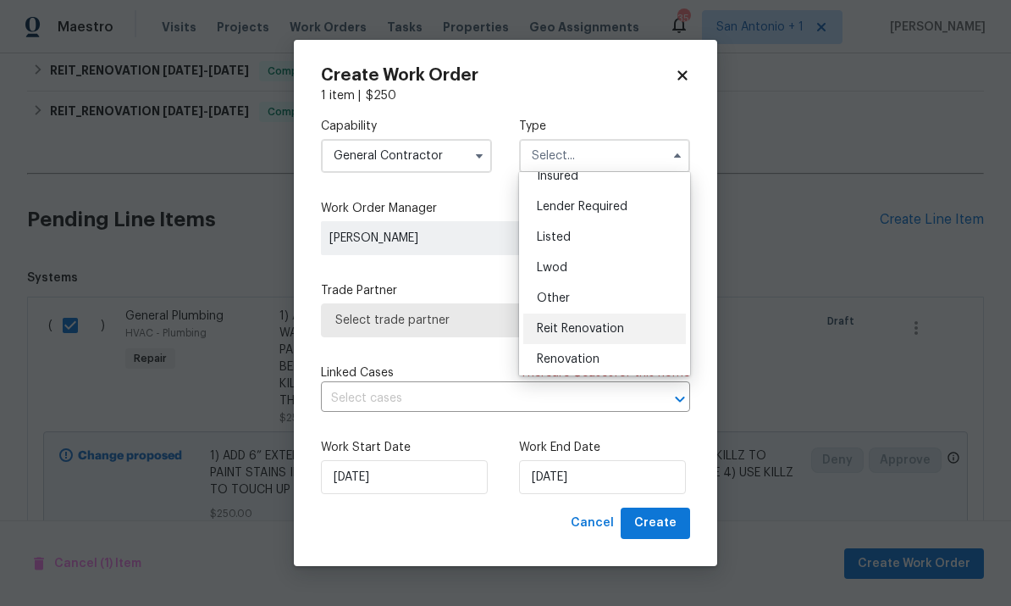
click at [603, 329] on span "Reit Renovation" at bounding box center [580, 329] width 87 height 12
type input "Reit Renovation"
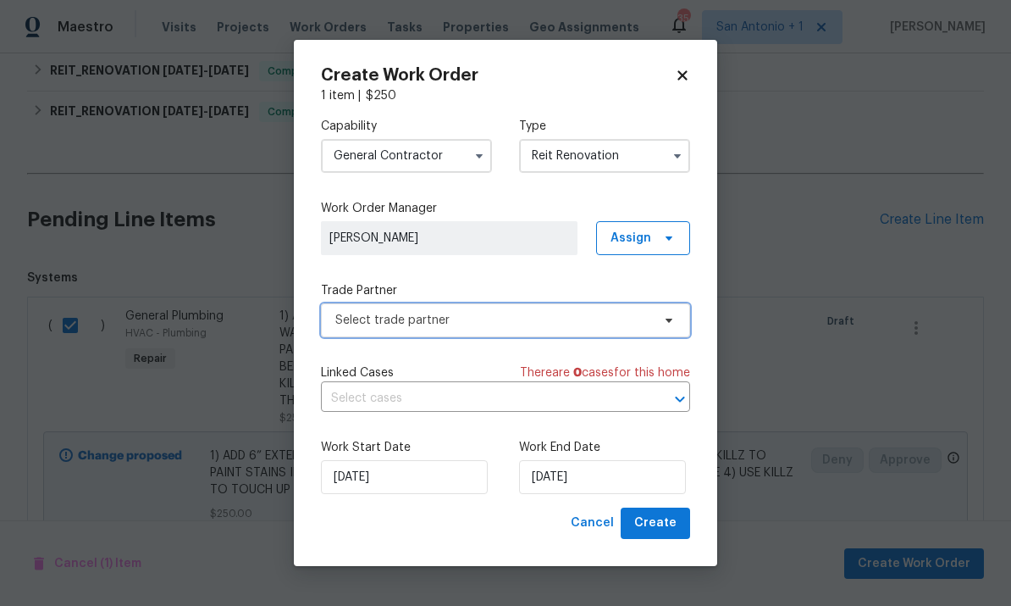
click at [484, 323] on span "Select trade partner" at bounding box center [493, 320] width 316 height 17
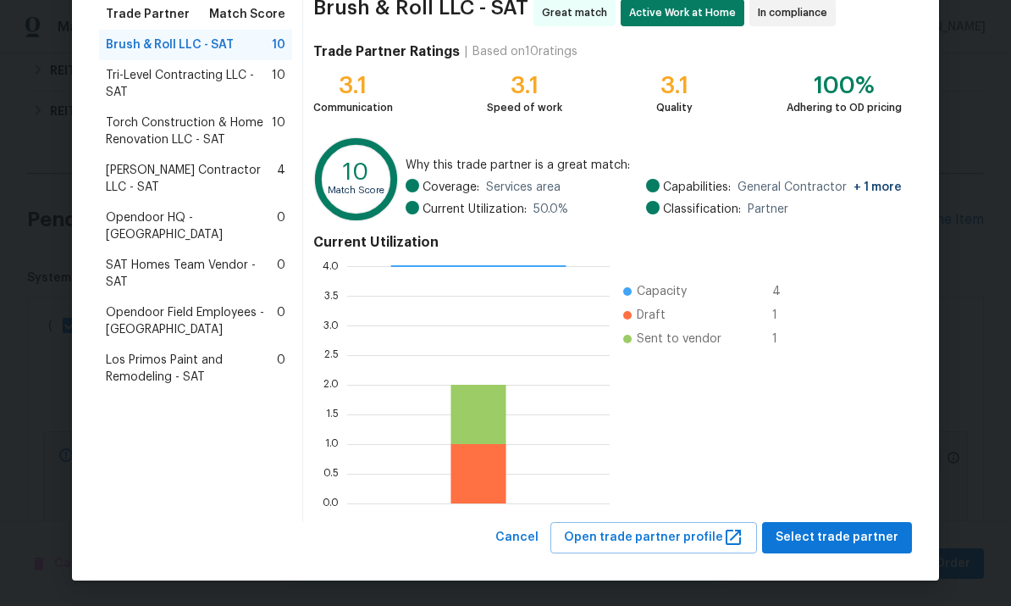
scroll to position [141, 0]
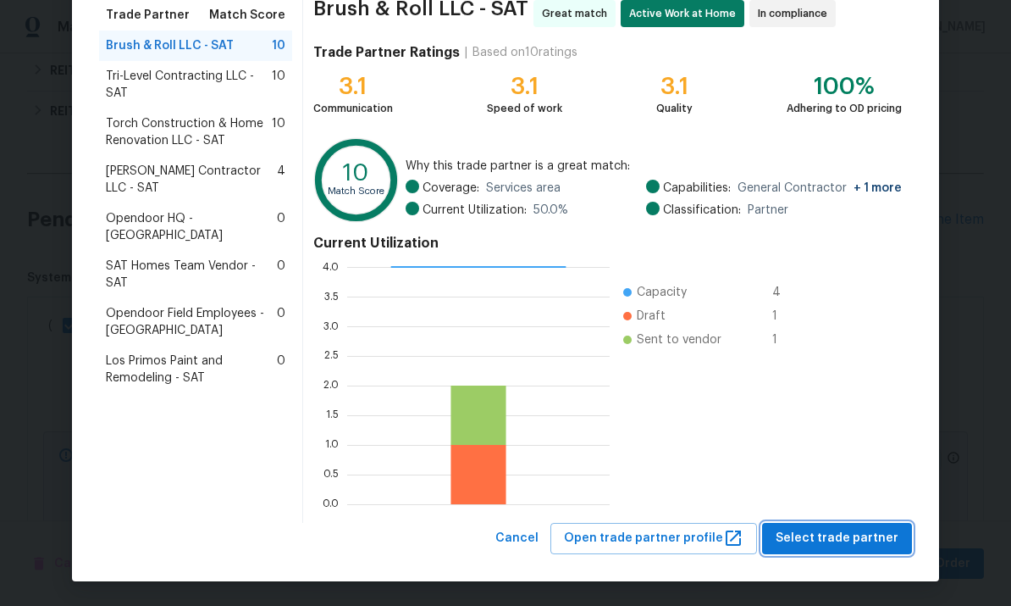
click at [706, 552] on button "Select trade partner" at bounding box center [837, 538] width 150 height 31
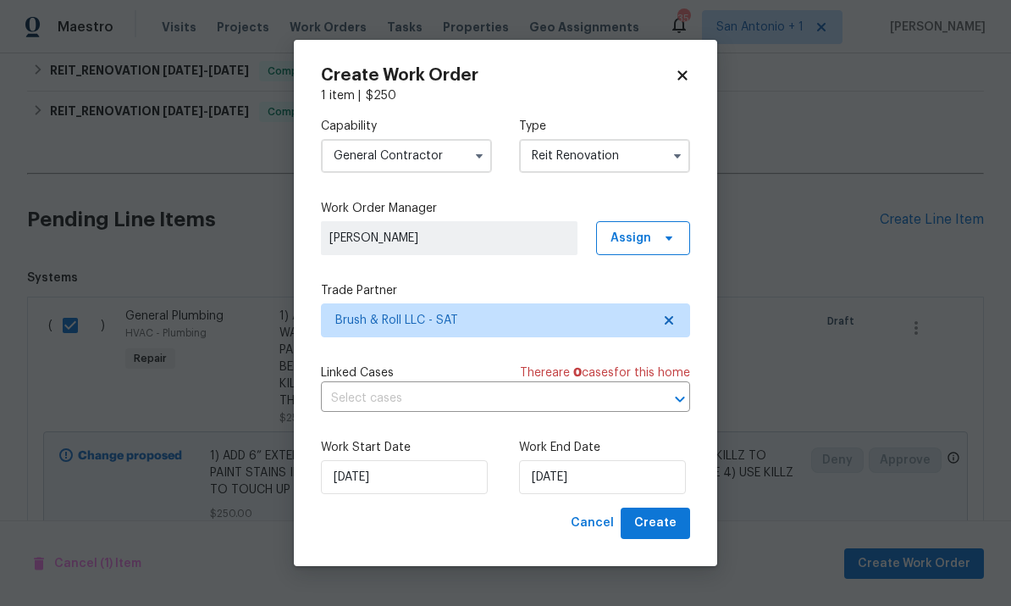
click at [667, 534] on span "Create" at bounding box center [655, 522] width 42 height 21
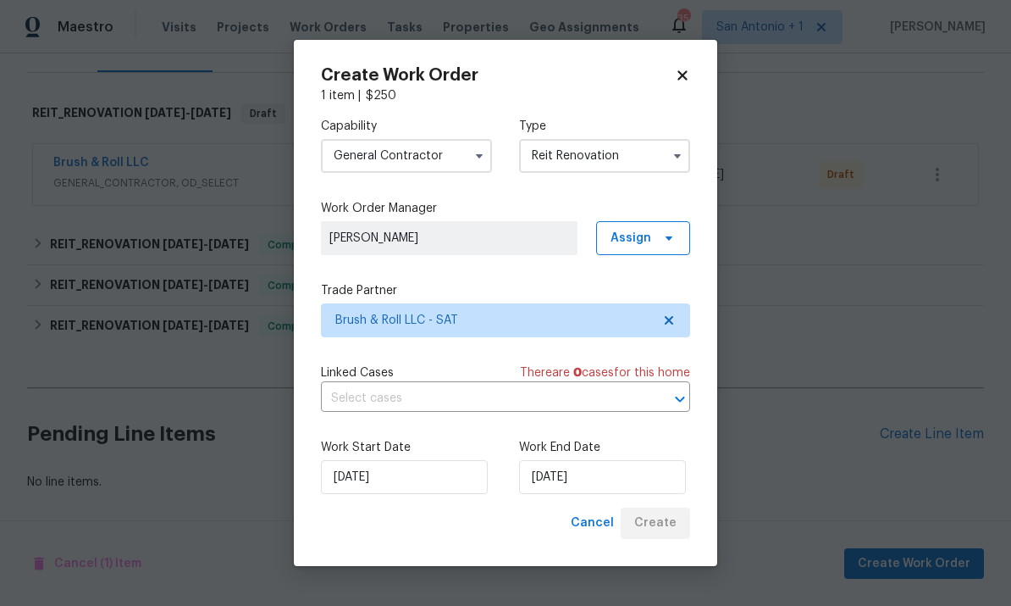
scroll to position [0, 0]
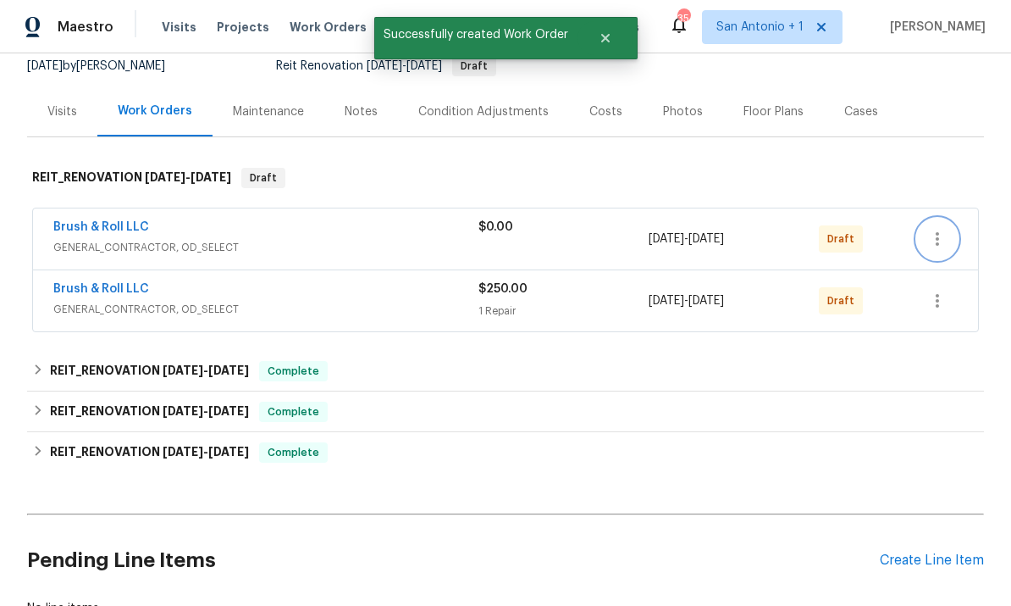
click at [706, 229] on icon "button" at bounding box center [937, 239] width 20 height 20
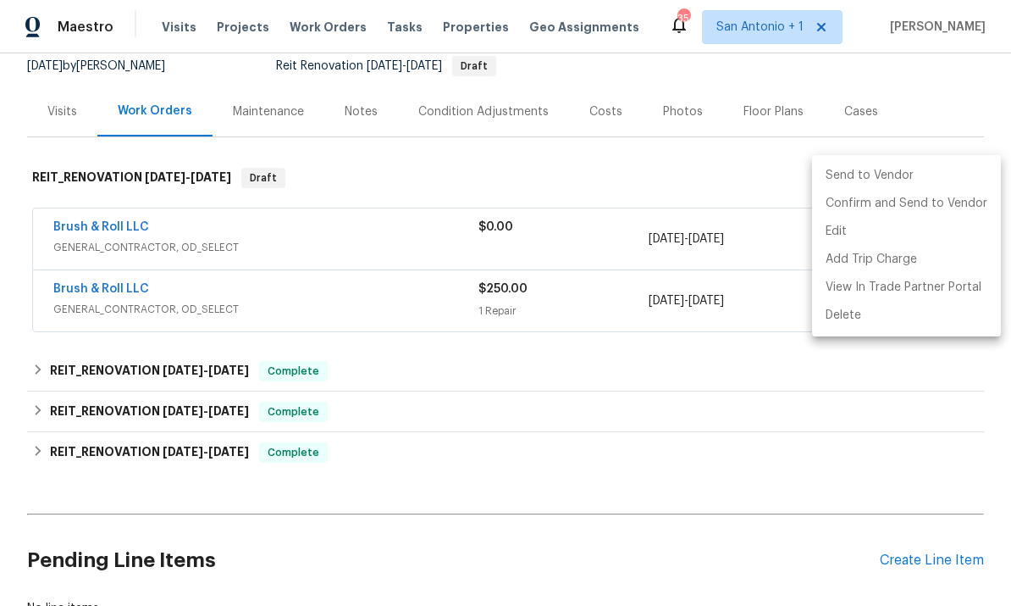
click at [595, 346] on div at bounding box center [505, 303] width 1011 height 606
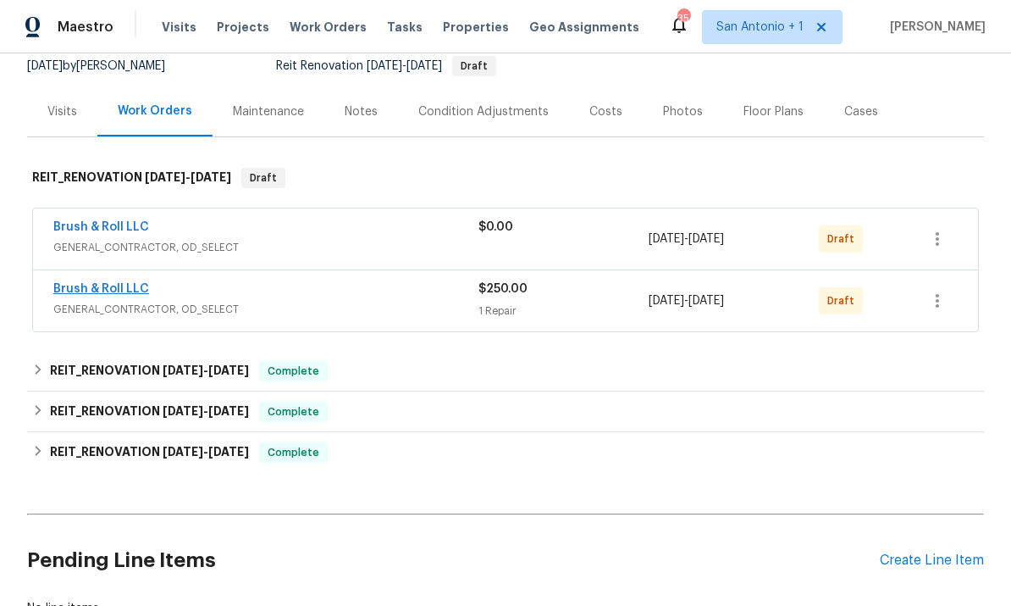
click at [125, 283] on link "Brush & Roll LLC" at bounding box center [101, 289] width 96 height 12
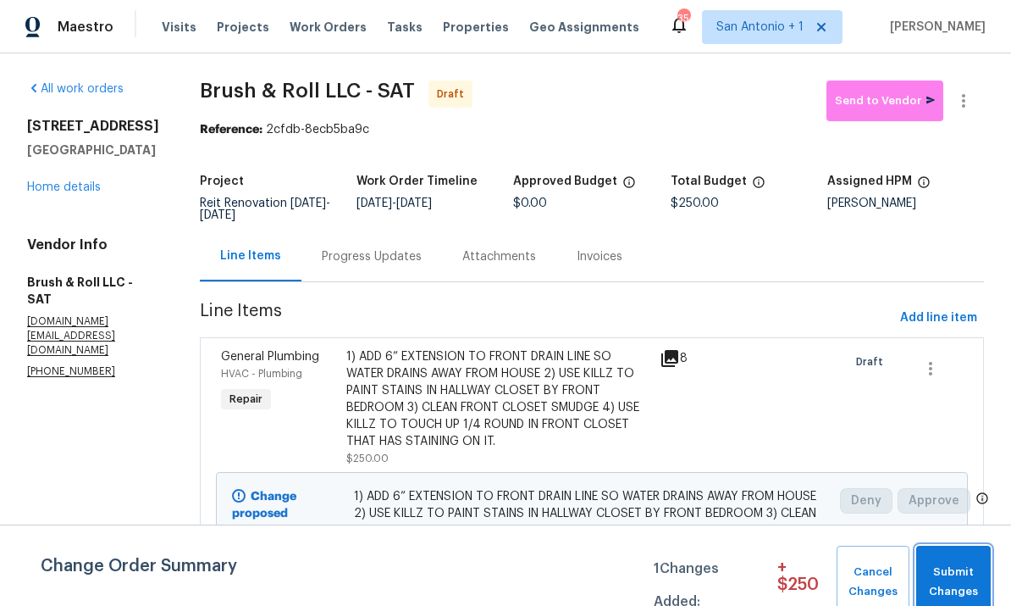
click at [706, 575] on span "Submit Changes" at bounding box center [954, 581] width 58 height 39
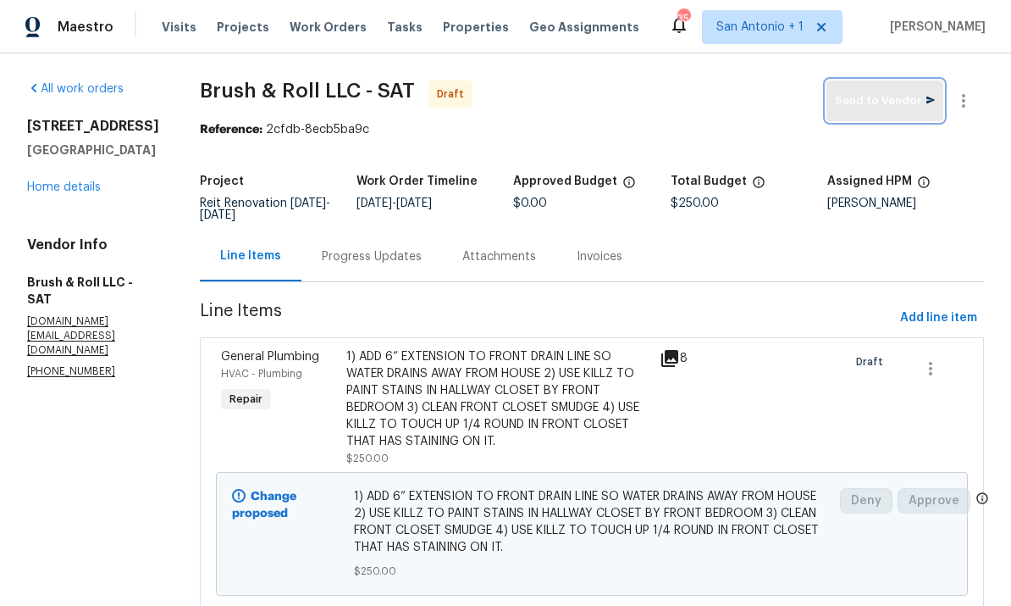
click at [706, 119] on button "Send to Vendor" at bounding box center [885, 100] width 117 height 41
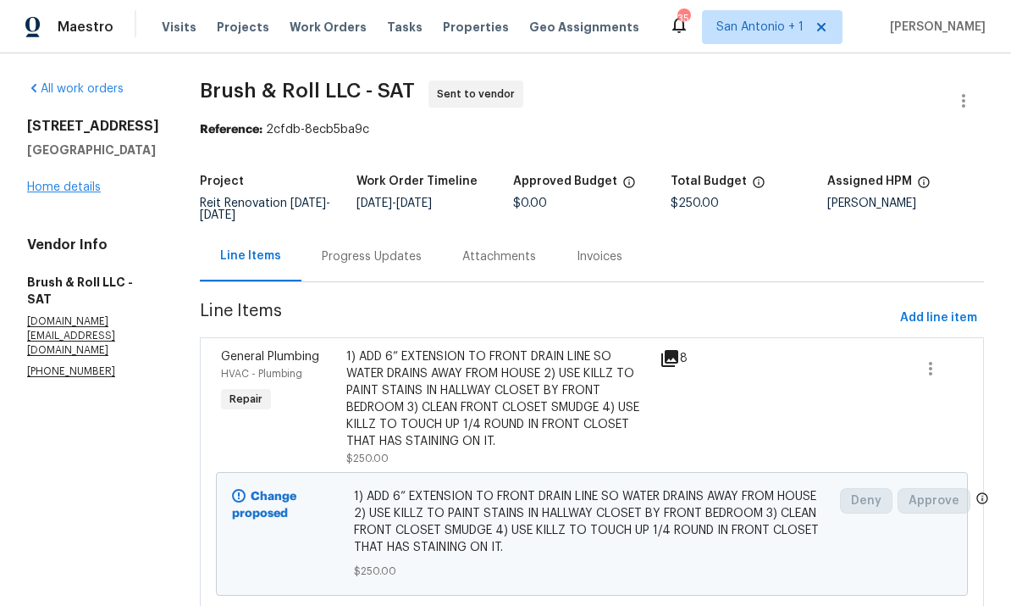
click at [79, 181] on link "Home details" at bounding box center [64, 187] width 74 height 12
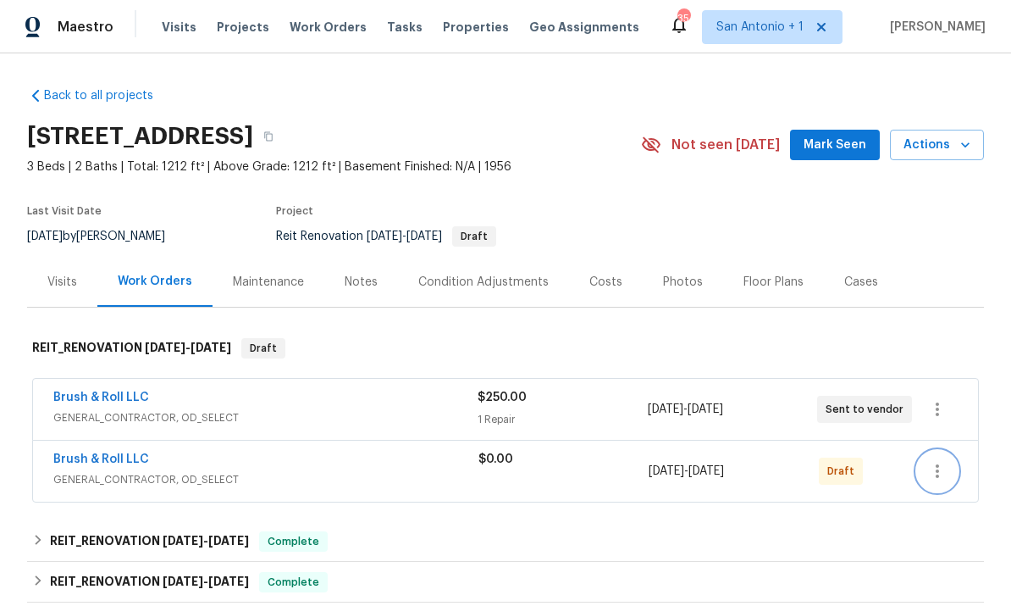
click at [706, 488] on button "button" at bounding box center [937, 471] width 41 height 41
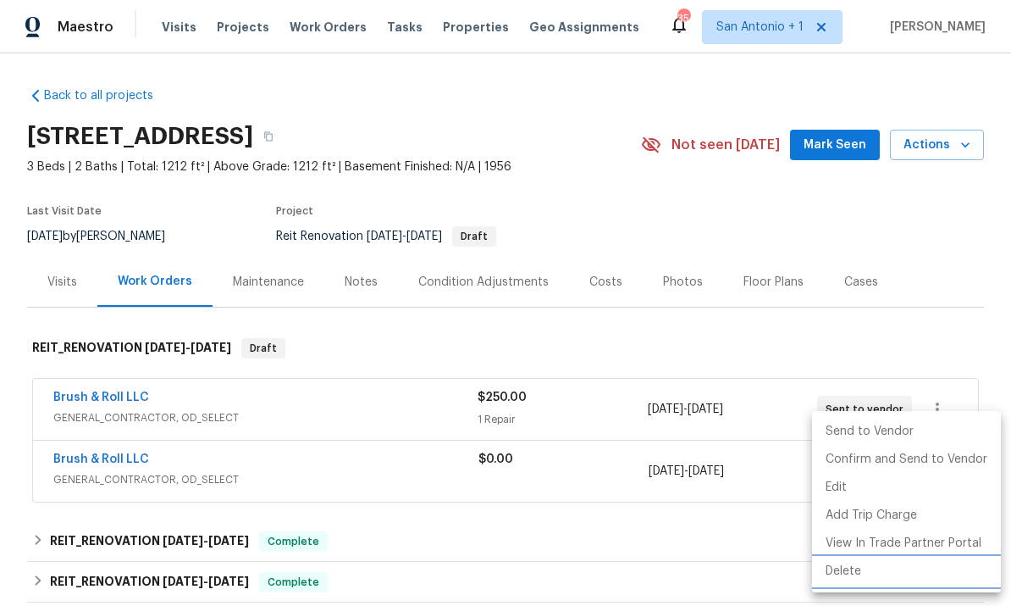
click at [706, 583] on li "Delete" at bounding box center [906, 571] width 189 height 28
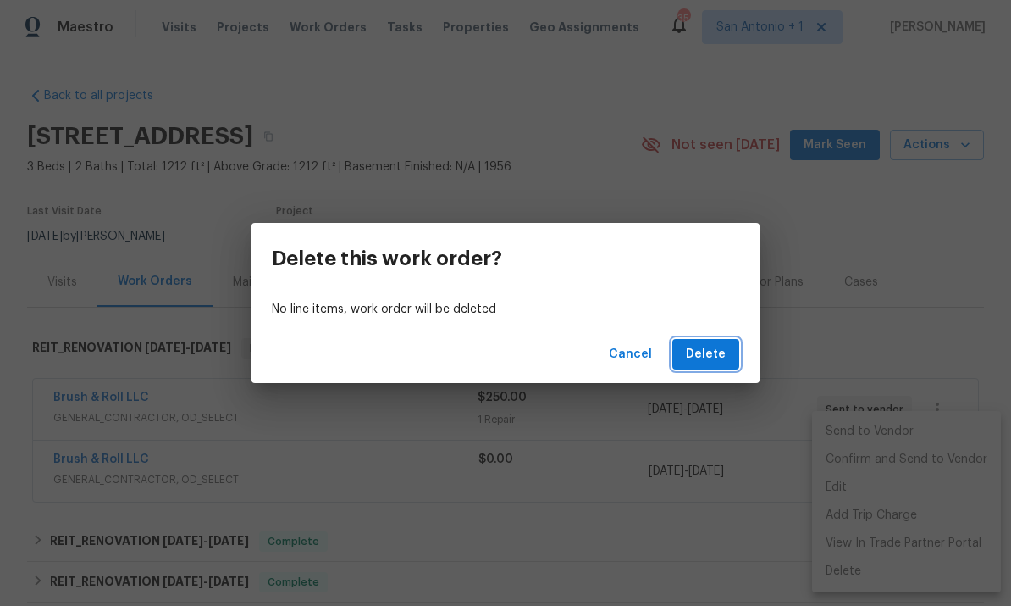
click at [706, 360] on span "Delete" at bounding box center [706, 354] width 40 height 21
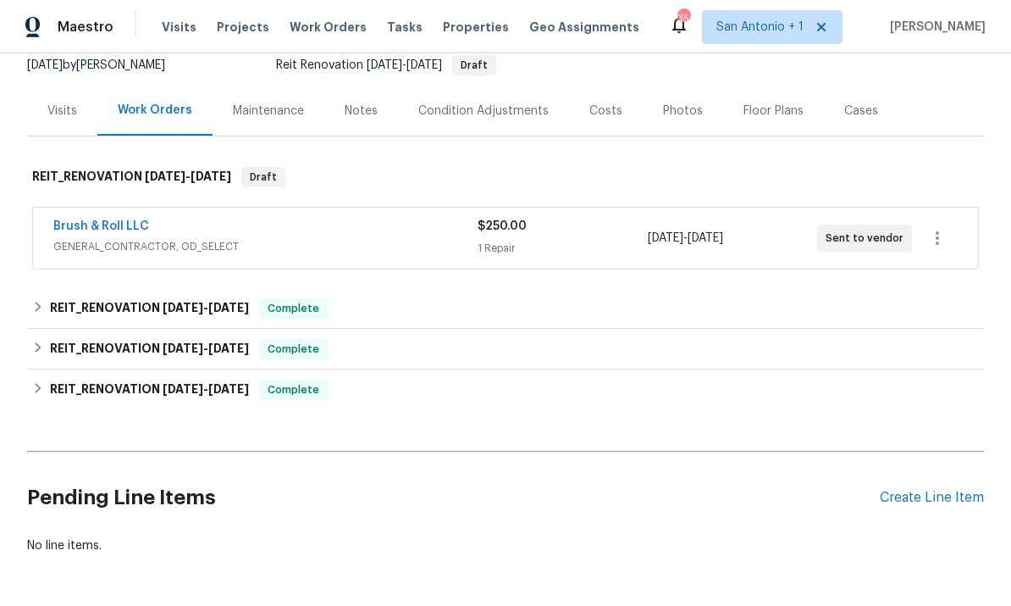
scroll to position [170, 0]
click at [122, 228] on link "Brush & Roll LLC" at bounding box center [101, 227] width 96 height 12
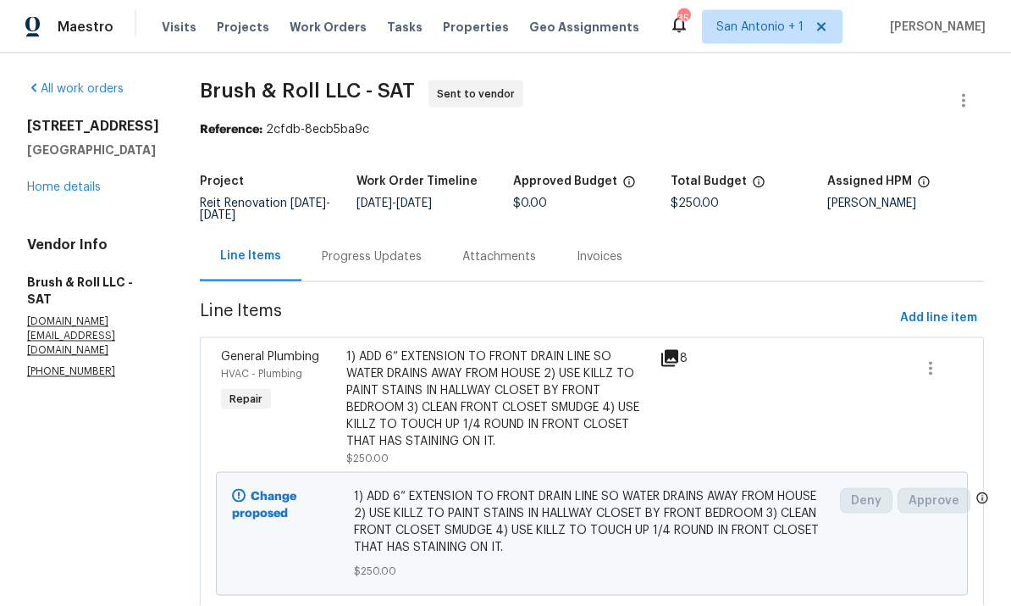
scroll to position [54, 0]
click at [386, 352] on div "1) ADD 6” EXTENSION TO FRONT DRAIN LINE SO WATER DRAINS AWAY FROM HOUSE 2) USE …" at bounding box center [497, 399] width 303 height 102
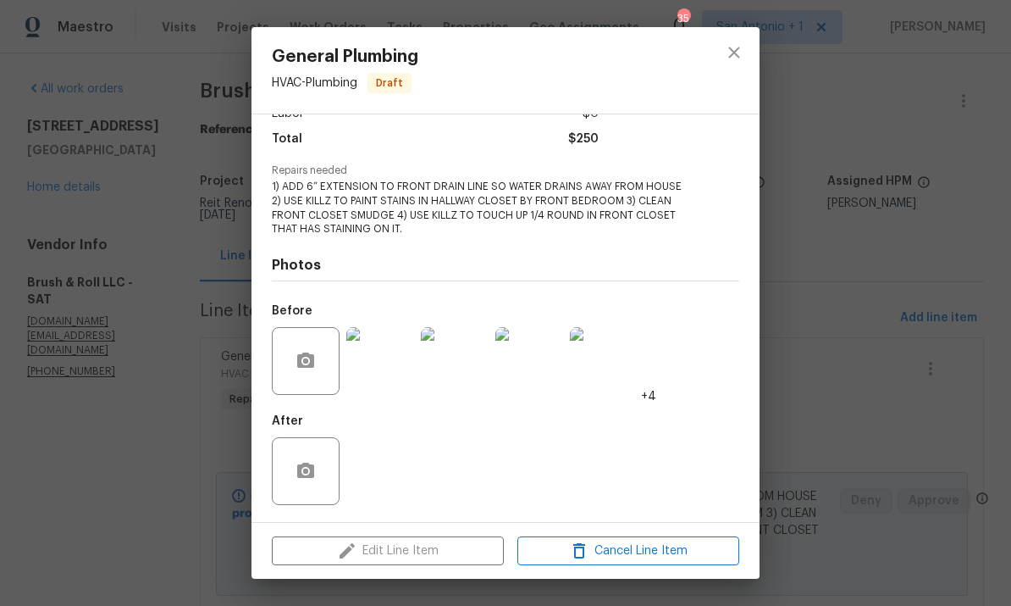
scroll to position [134, 0]
click at [733, 54] on icon "close" at bounding box center [733, 52] width 11 height 11
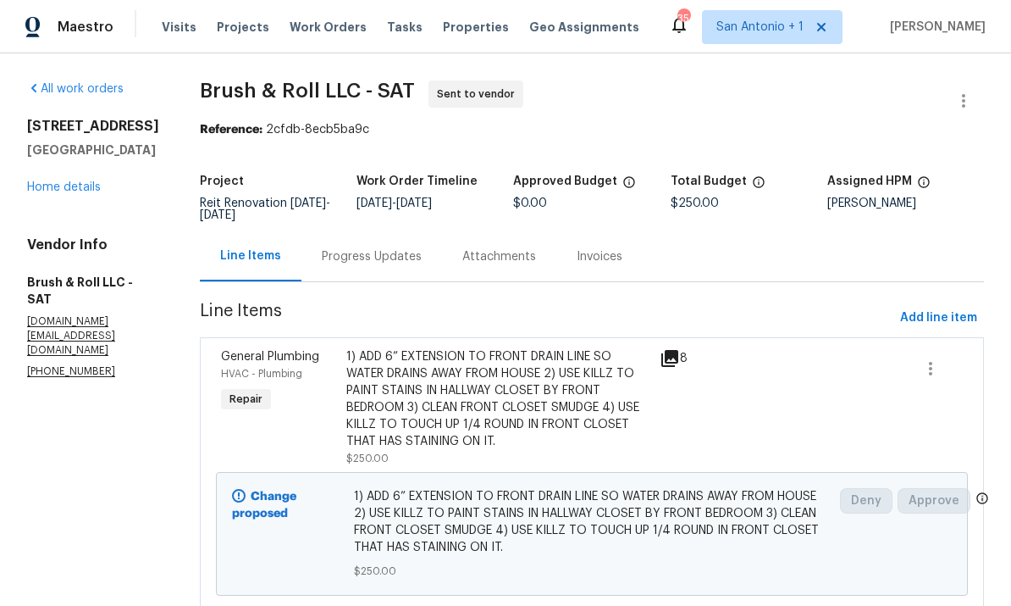
click at [364, 248] on div "Progress Updates" at bounding box center [372, 256] width 100 height 17
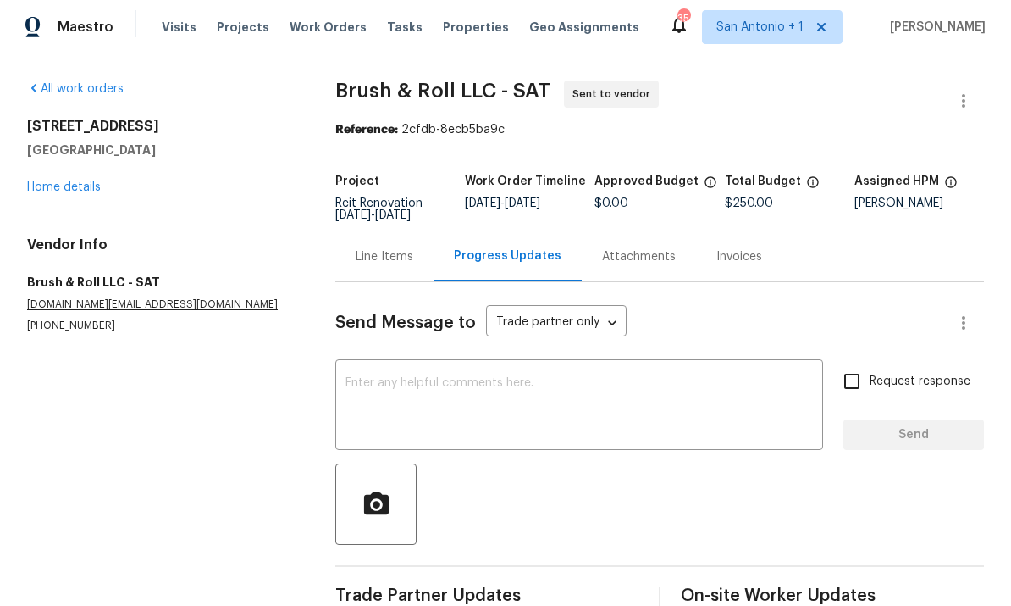
scroll to position [36, 0]
click at [382, 377] on textarea at bounding box center [580, 406] width 468 height 59
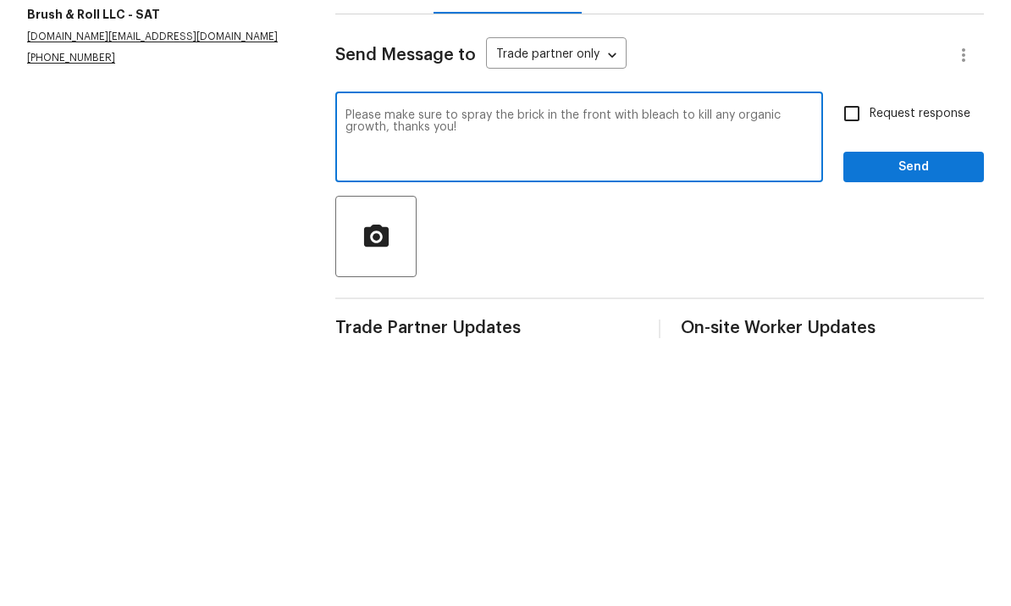
type textarea "Please make sure to spray the brick in the front with bleach to kill any organi…"
click at [921, 424] on span "Send" at bounding box center [913, 434] width 113 height 21
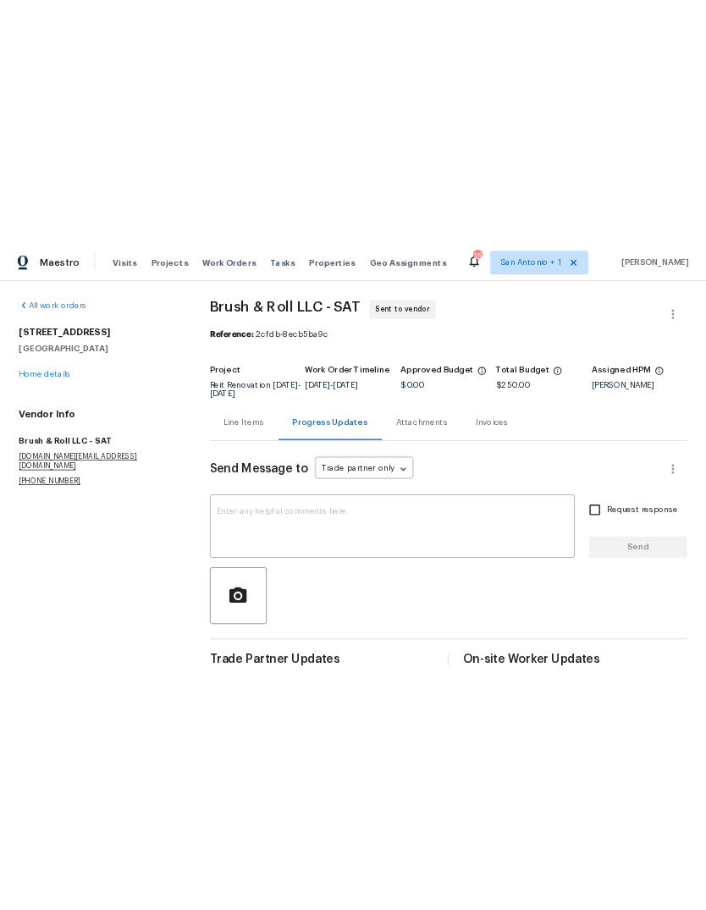
scroll to position [0, 0]
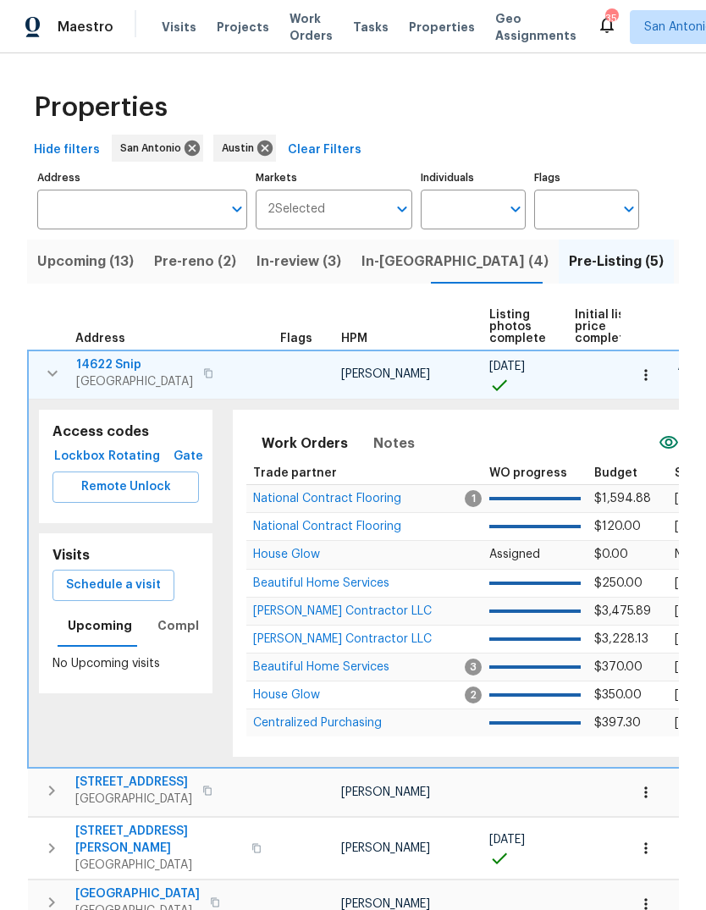
click at [75, 457] on span "Lockbox" at bounding box center [79, 456] width 41 height 21
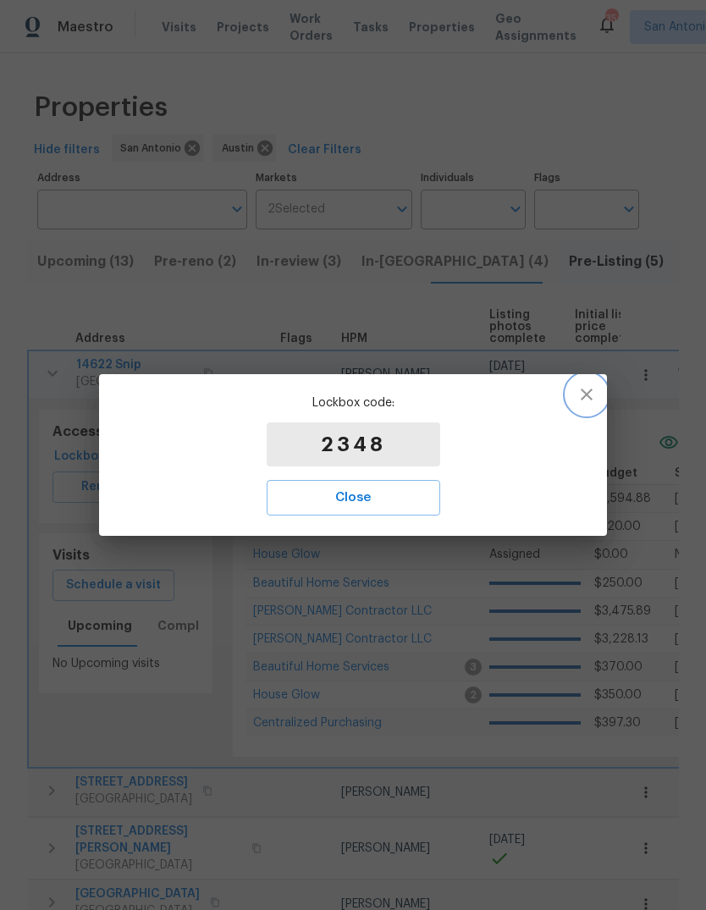
click at [595, 396] on icon "button" at bounding box center [587, 395] width 20 height 20
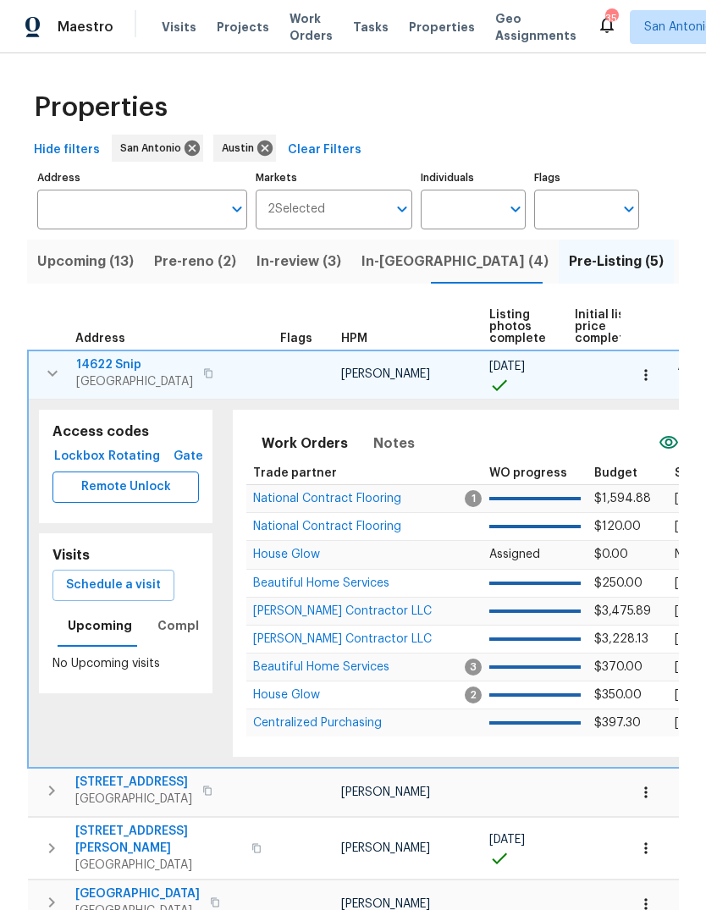
click at [121, 490] on span "Remote Unlock" at bounding box center [125, 487] width 119 height 21
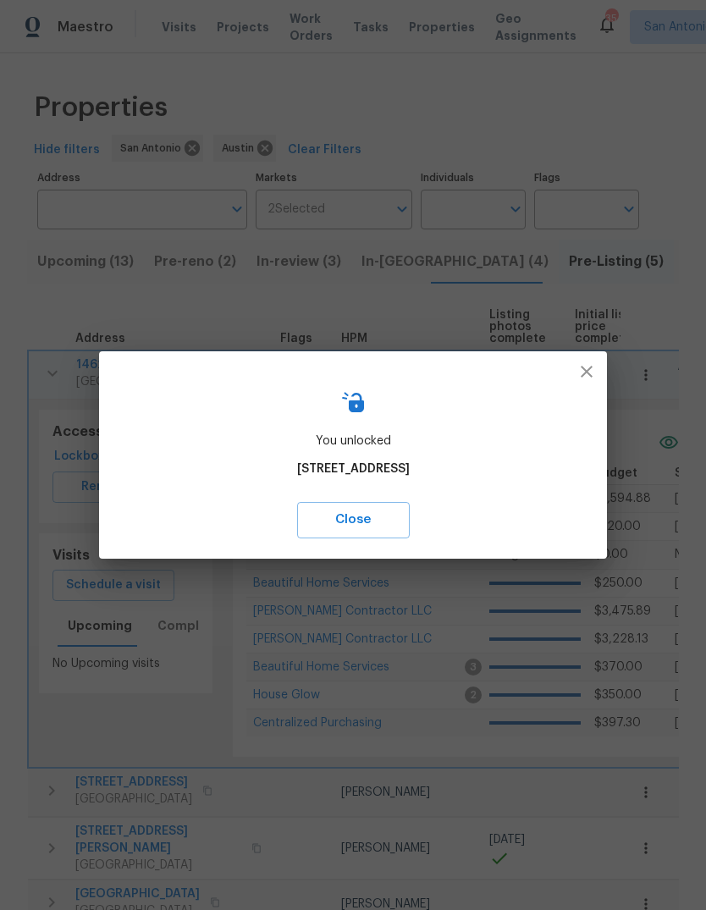
click at [584, 371] on icon "button" at bounding box center [587, 372] width 20 height 20
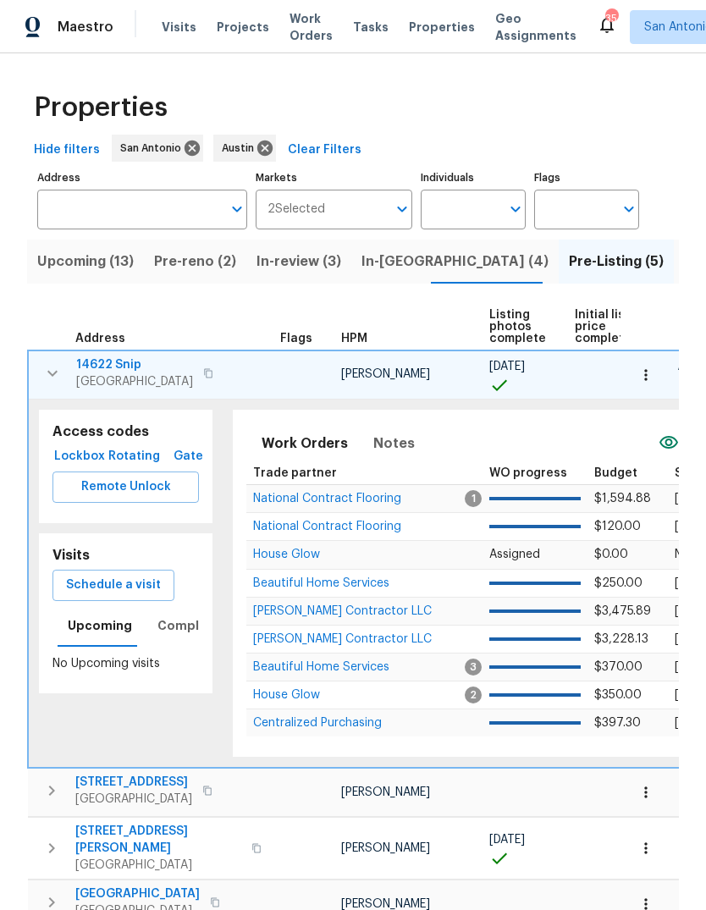
click at [136, 457] on span "Rotating" at bounding box center [133, 456] width 41 height 21
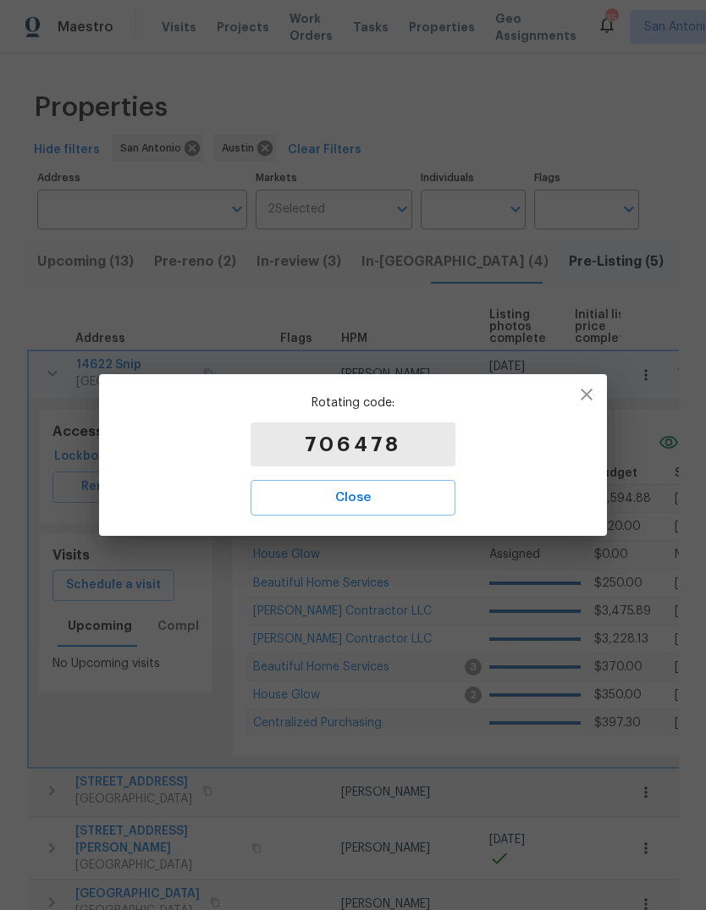
click at [584, 394] on icon "button" at bounding box center [587, 395] width 20 height 20
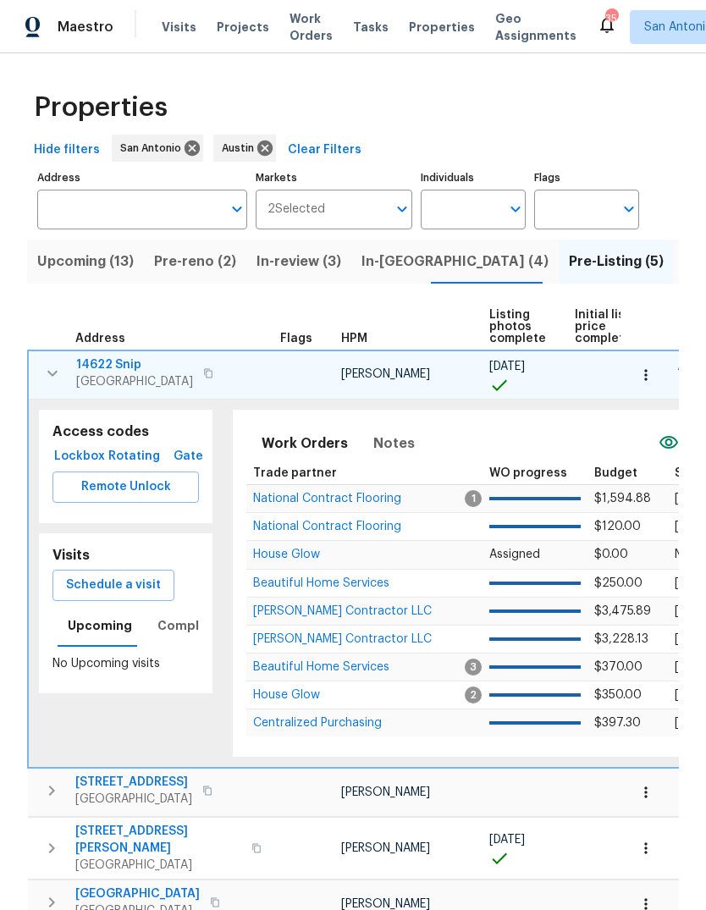
click at [137, 461] on span "Rotating" at bounding box center [133, 456] width 41 height 21
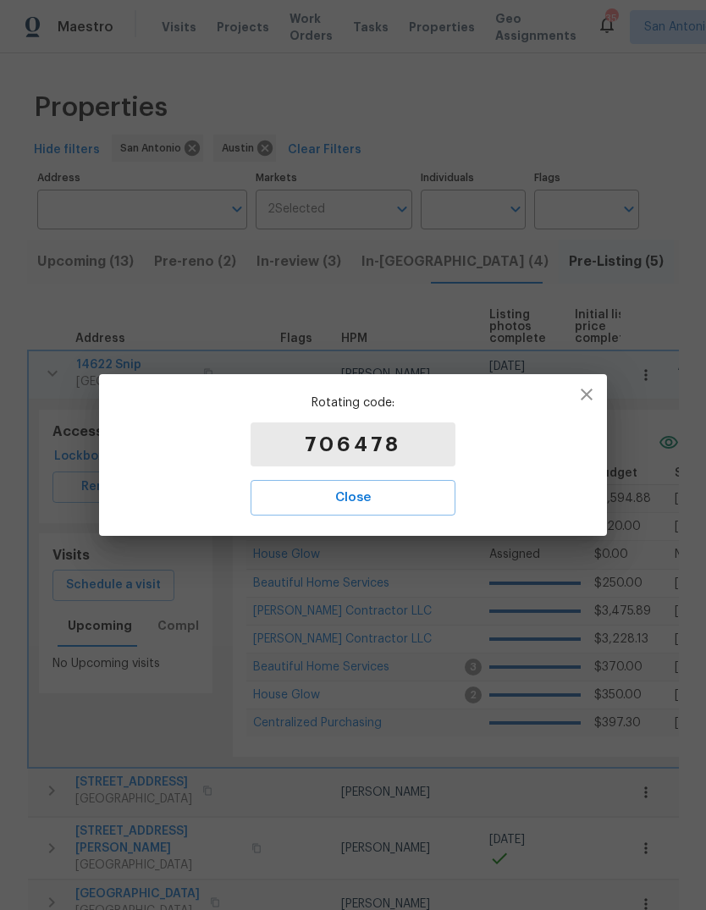
click at [584, 399] on icon "button" at bounding box center [587, 395] width 20 height 20
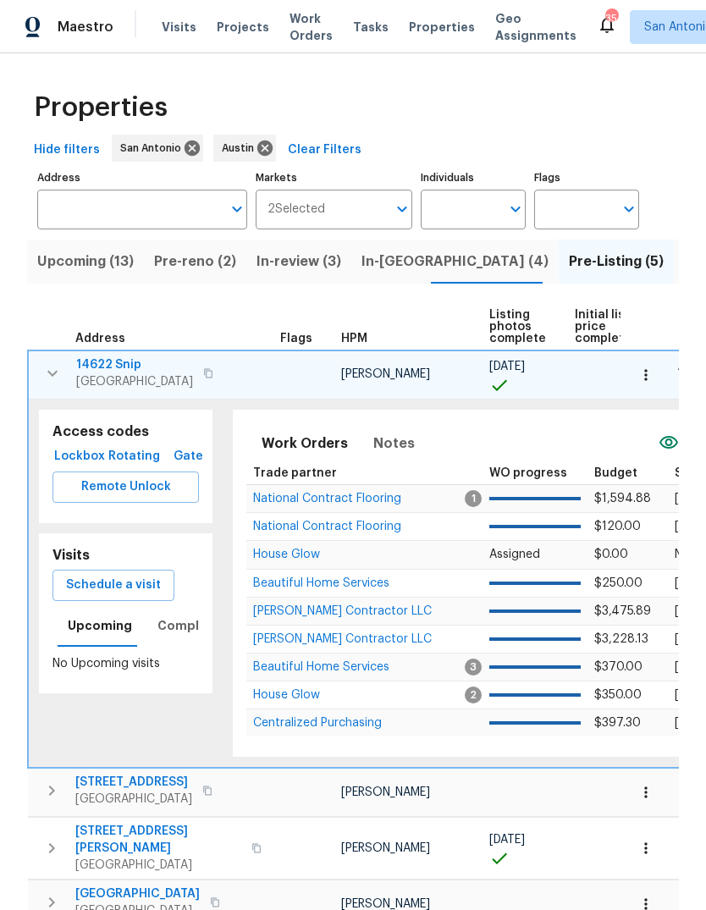
click at [51, 390] on button "button" at bounding box center [53, 374] width 34 height 34
